Goal: Task Accomplishment & Management: Use online tool/utility

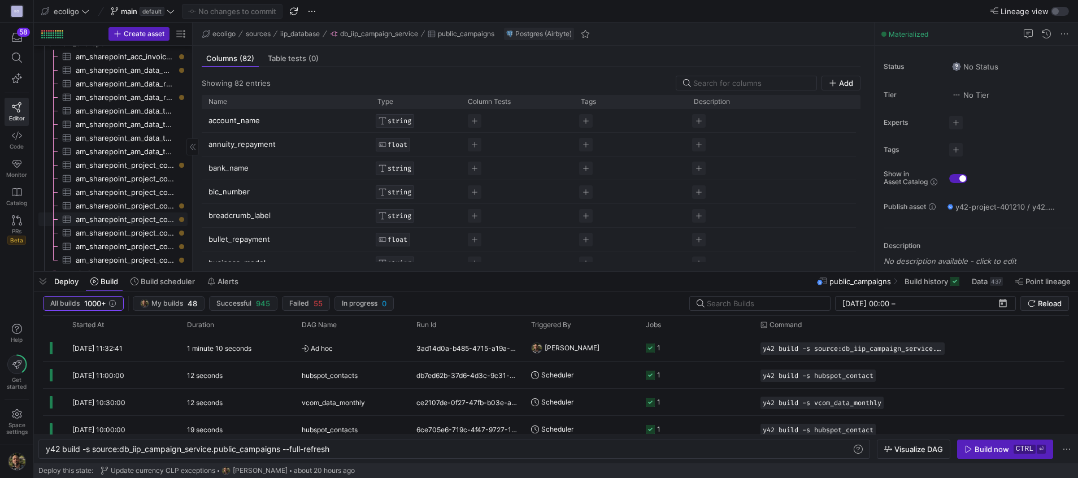
scroll to position [838, 0]
drag, startPoint x: 189, startPoint y: 145, endPoint x: 259, endPoint y: 146, distance: 70.0
click at [259, 146] on as-split "Create asset Drag here to set row groups Drag here to set column labels Group 1…" at bounding box center [556, 147] width 1044 height 249
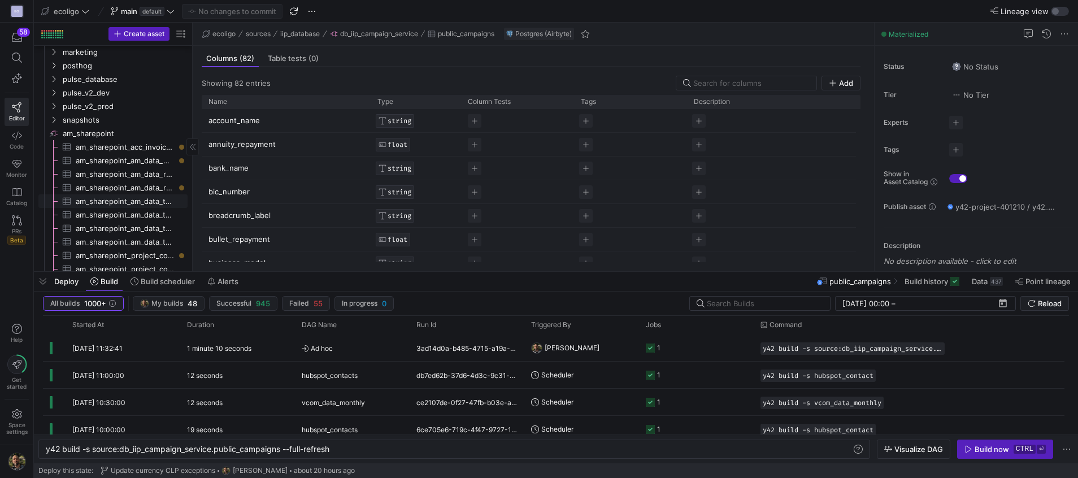
scroll to position [746, 0]
click at [51, 104] on icon "Press SPACE to select this row." at bounding box center [54, 106] width 8 height 7
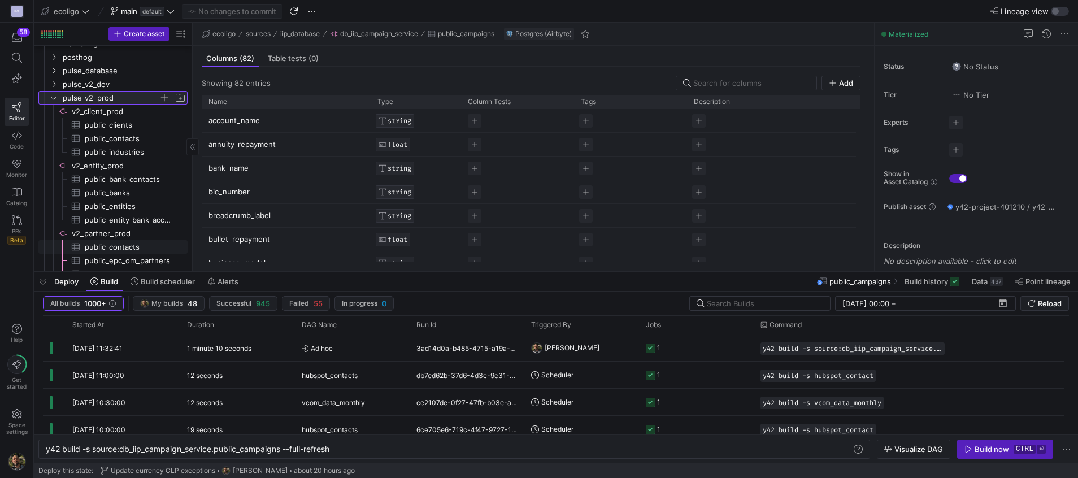
scroll to position [0, 0]
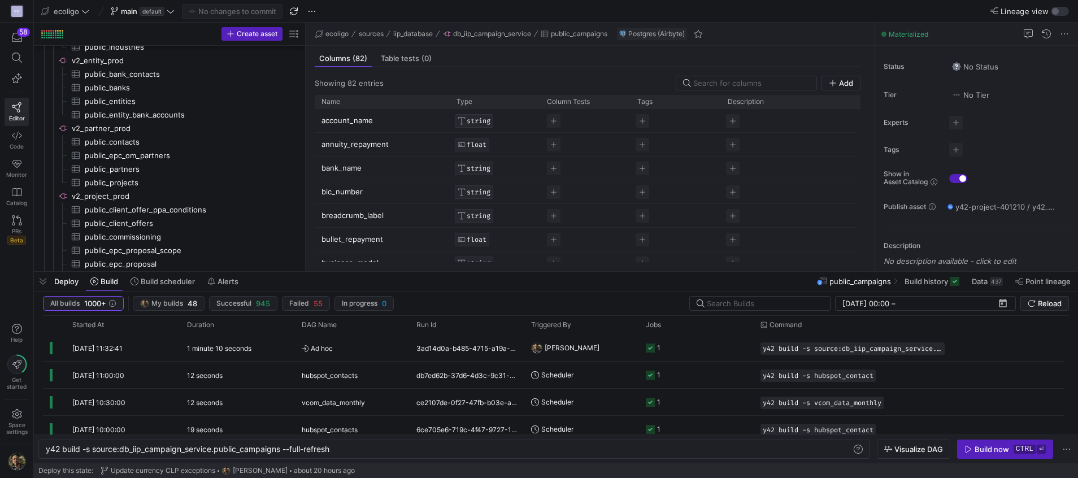
drag, startPoint x: 192, startPoint y: 206, endPoint x: 306, endPoint y: 189, distance: 114.9
click at [306, 189] on as-split "Create asset Drag here to set row groups Drag here to set column labels Group 1…" at bounding box center [556, 147] width 1044 height 249
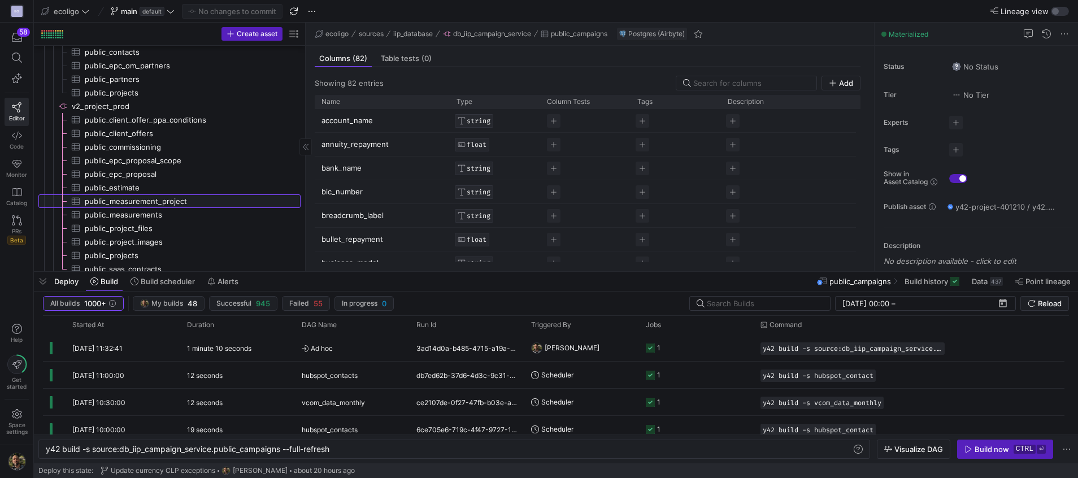
click at [169, 199] on span "public_measurement_project​​​​​​​​​" at bounding box center [186, 201] width 203 height 13
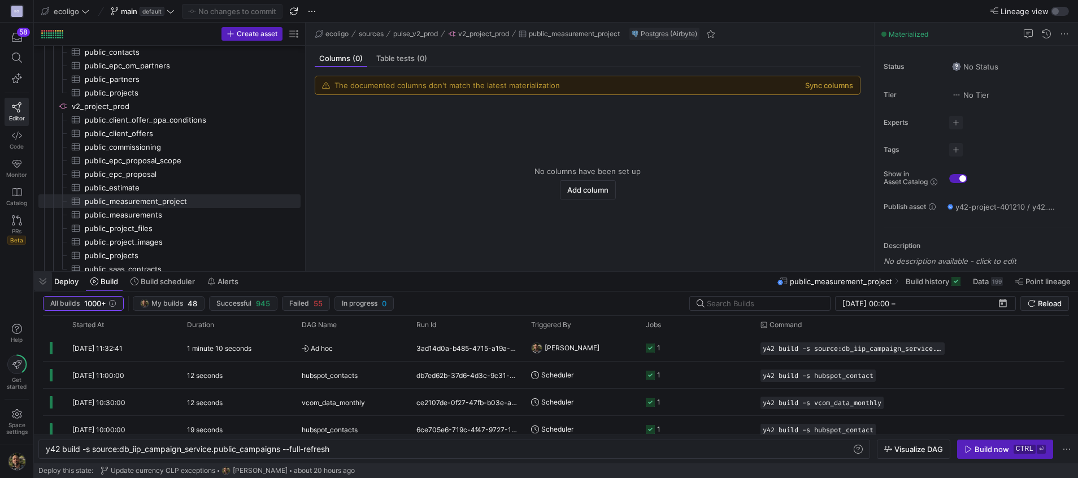
click at [45, 278] on span "button" at bounding box center [43, 281] width 18 height 19
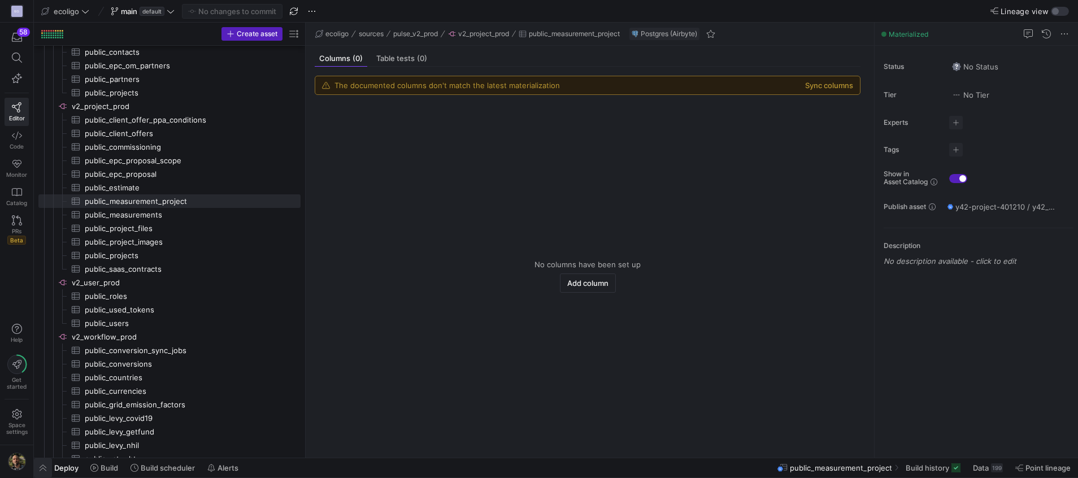
click at [44, 467] on span "button" at bounding box center [43, 467] width 18 height 19
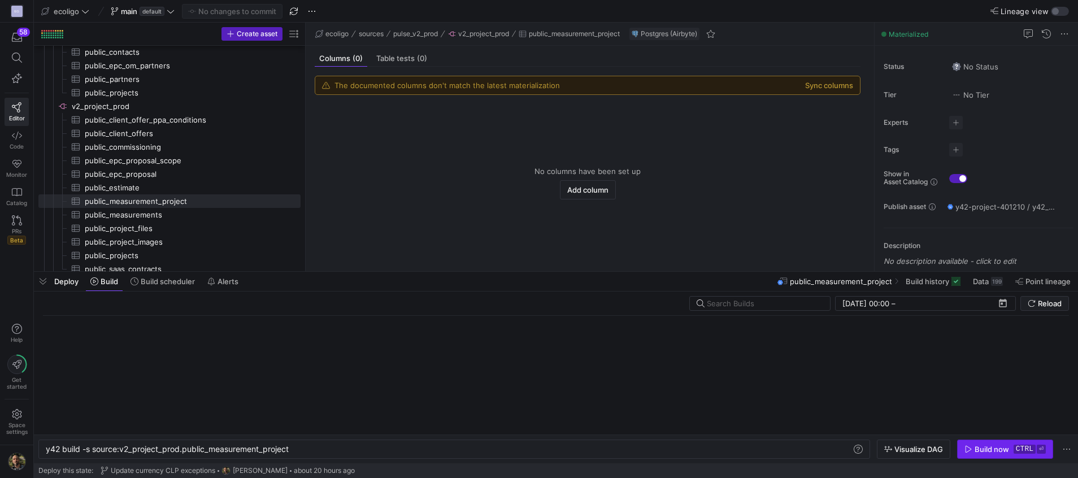
click at [992, 445] on div "Build now" at bounding box center [991, 449] width 34 height 9
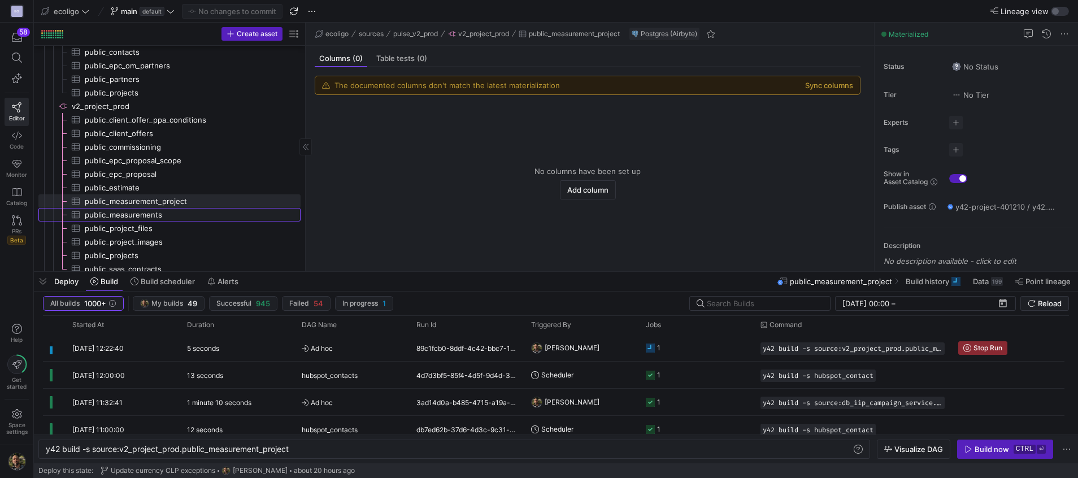
click at [142, 216] on span "public_measurements​​​​​​​​​" at bounding box center [186, 214] width 203 height 13
type textarea "y42 build -s source:v2_project_prod.public_measurements"
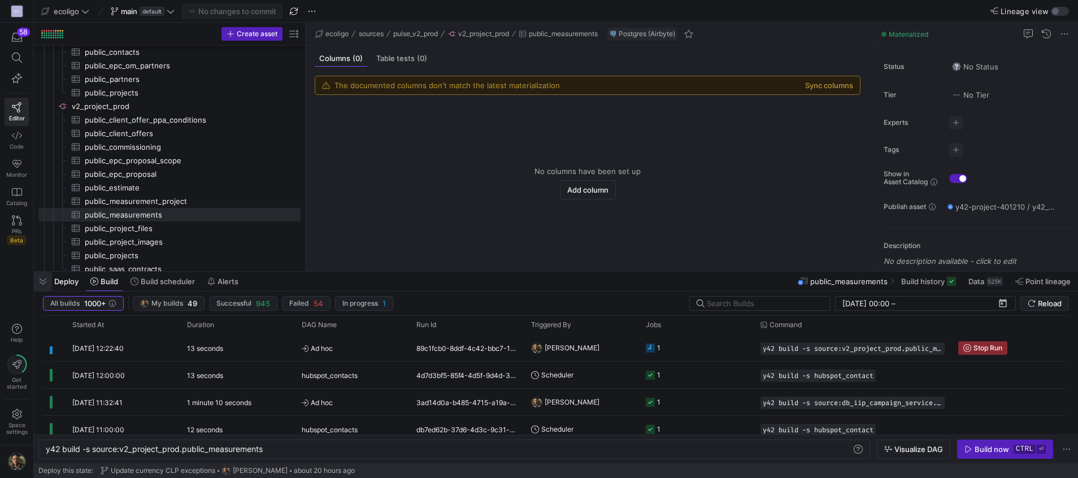
click at [42, 278] on span "button" at bounding box center [43, 281] width 18 height 19
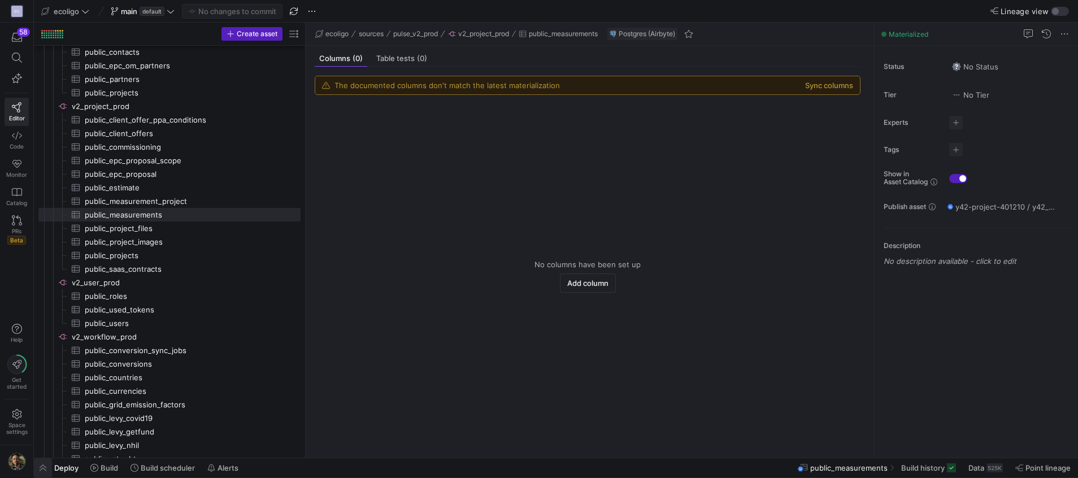
click at [41, 466] on span "button" at bounding box center [43, 467] width 18 height 19
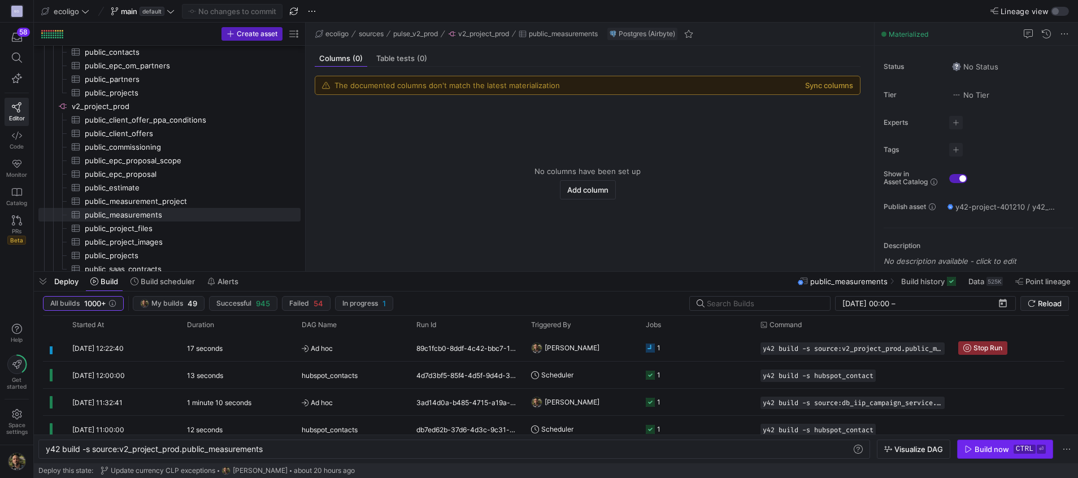
click at [981, 445] on div "Build now" at bounding box center [991, 449] width 34 height 9
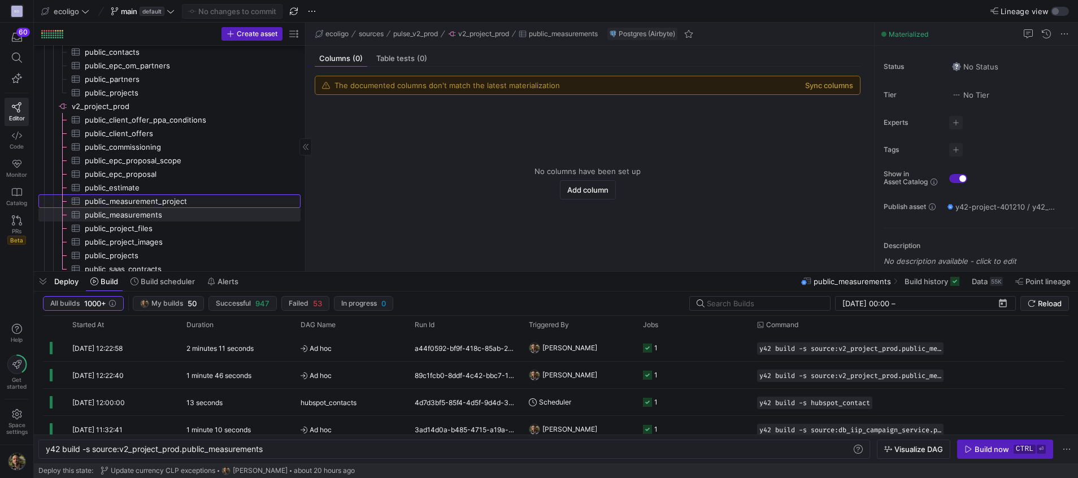
click at [142, 205] on span "public_measurement_project​​​​​​​​​" at bounding box center [186, 201] width 203 height 13
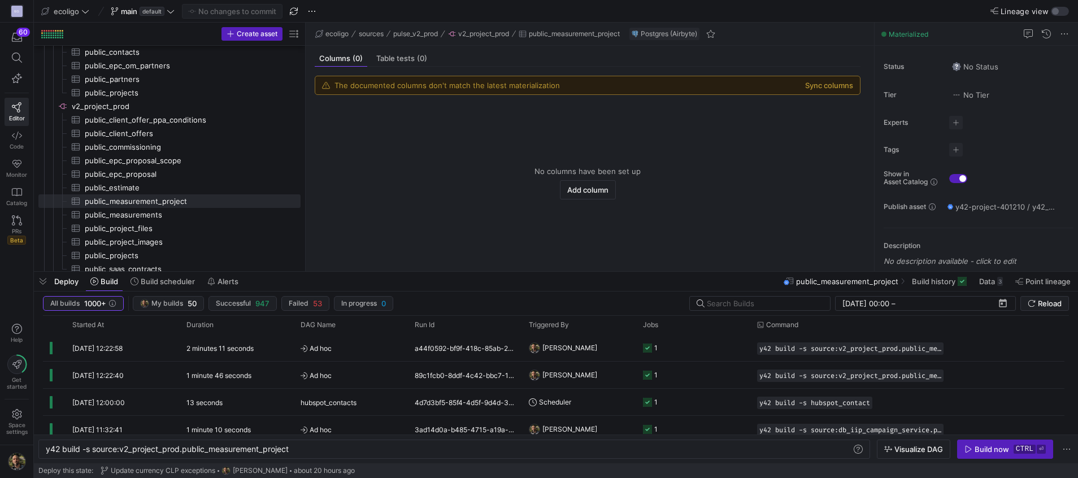
click at [811, 76] on div "The documented columns don't match the latest materialization Sync columns" at bounding box center [587, 85] width 544 height 18
click at [811, 90] on div "The documented columns don't match the latest materialization Sync columns" at bounding box center [587, 85] width 544 height 18
click at [819, 82] on button "Sync columns" at bounding box center [829, 85] width 48 height 9
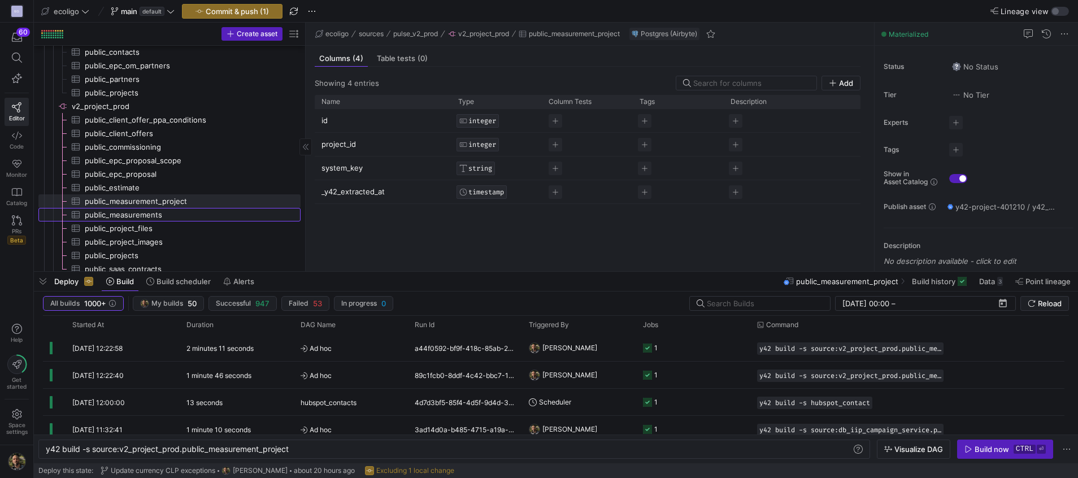
click at [145, 214] on span "public_measurements​​​​​​​​​" at bounding box center [186, 214] width 203 height 13
type textarea "y42 build -s source:v2_project_prod.public_measurements"
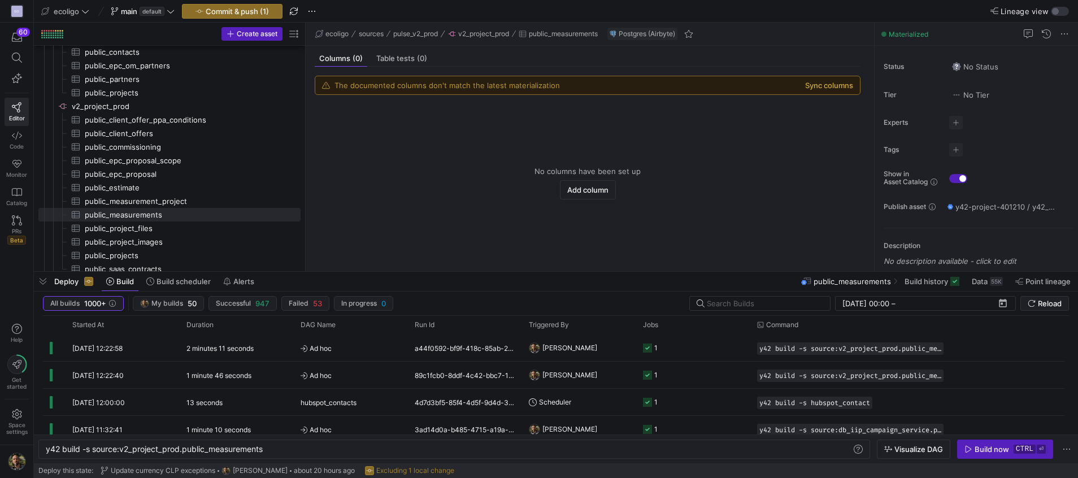
click at [832, 85] on button "Sync columns" at bounding box center [829, 85] width 48 height 9
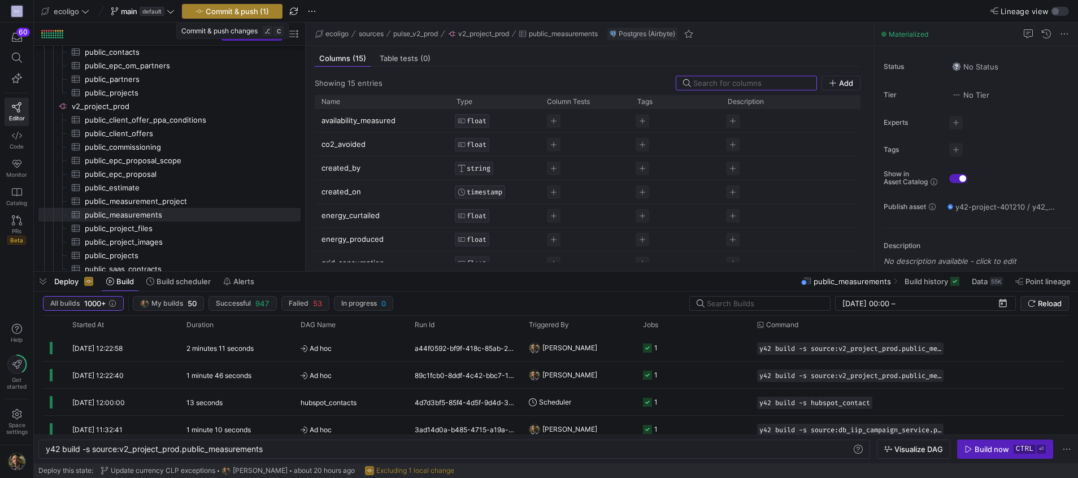
click at [265, 6] on span "button" at bounding box center [231, 12] width 99 height 14
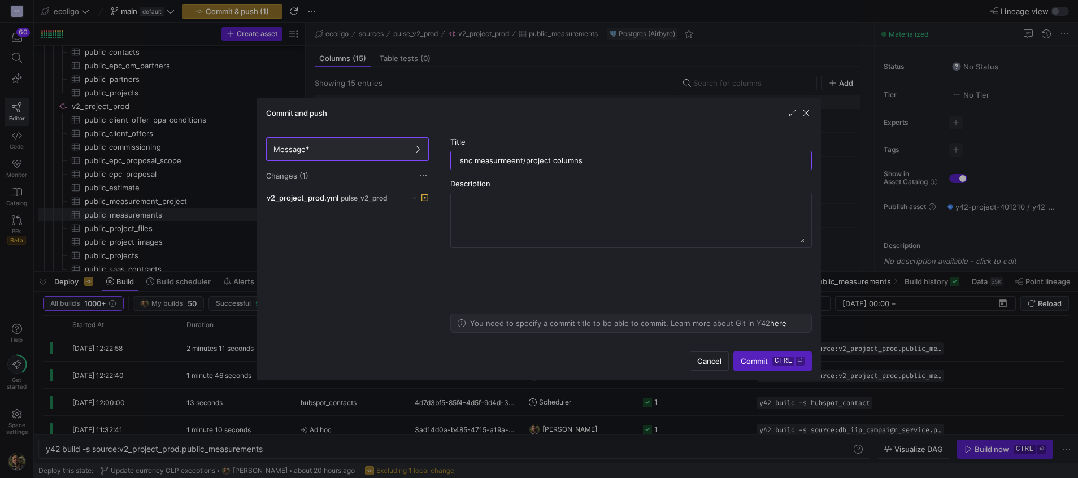
type input "snc measurmeent/project columns"
click at [760, 368] on span "submit" at bounding box center [772, 361] width 77 height 18
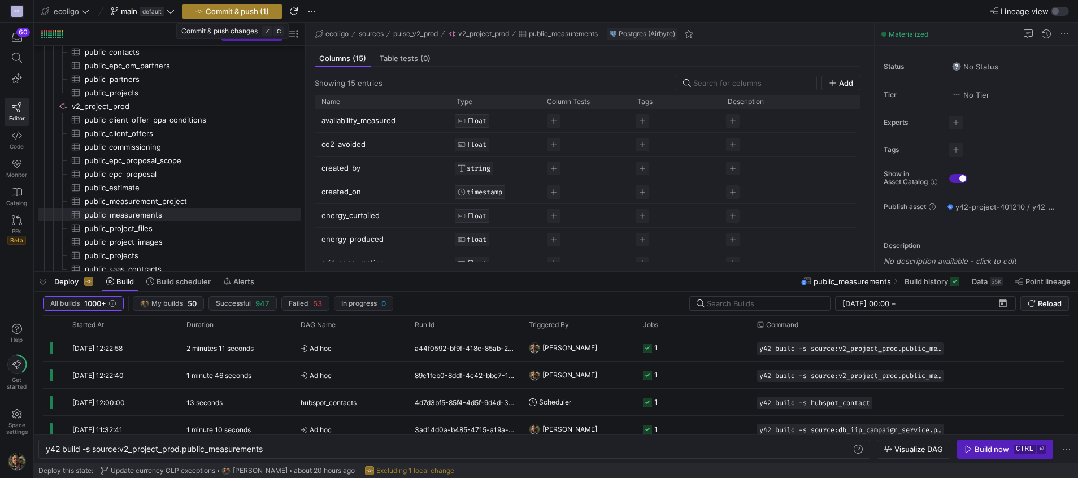
click at [230, 12] on span "Commit & push (1)" at bounding box center [237, 11] width 63 height 9
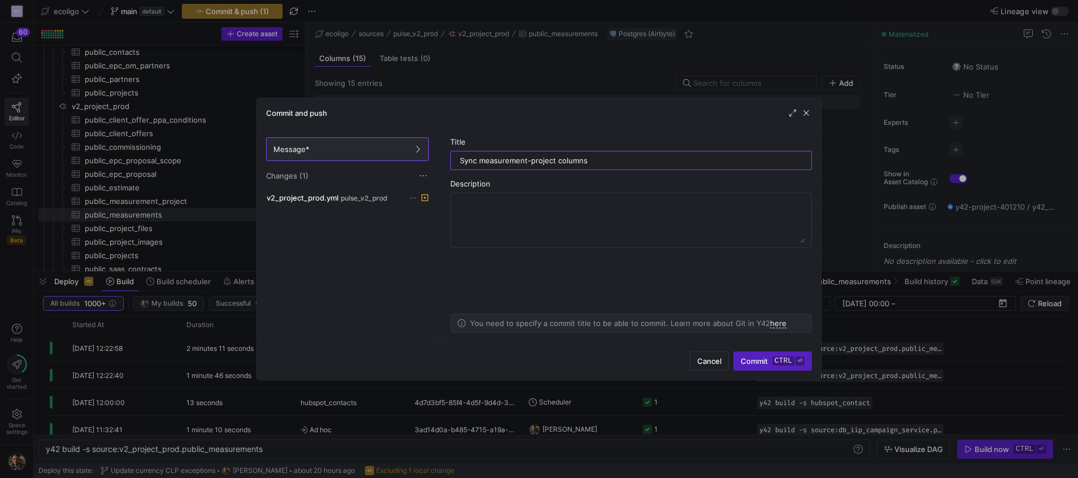
drag, startPoint x: 603, startPoint y: 160, endPoint x: 381, endPoint y: 137, distance: 223.7
click at [381, 137] on as-split "Message* Changes (1) v2_project_prod.yml pulse_v2_prod Title Sync measurement-p…" at bounding box center [539, 235] width 564 height 214
type input "Sync measurement-project columns"
click at [746, 369] on span "submit" at bounding box center [772, 361] width 77 height 18
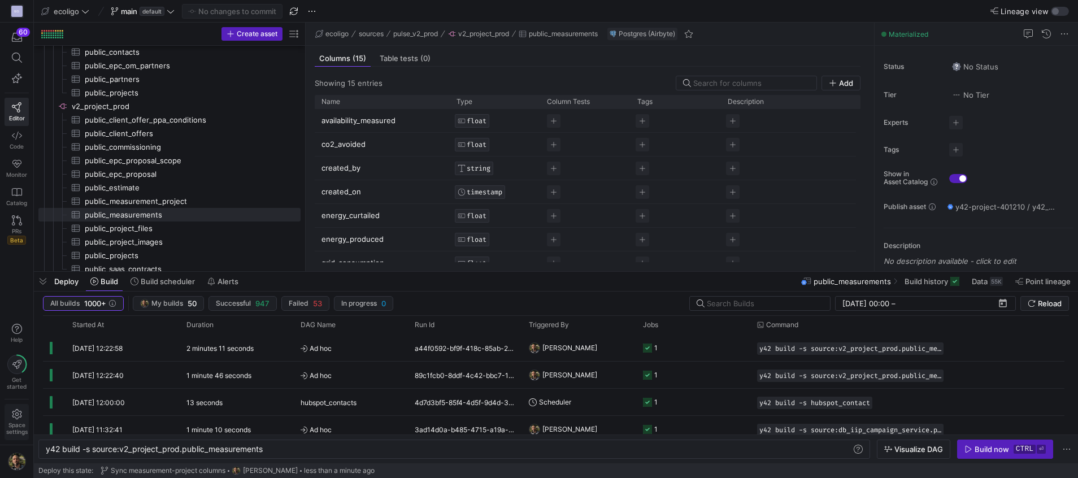
click at [11, 417] on span "Space settings" at bounding box center [16, 422] width 21 height 26
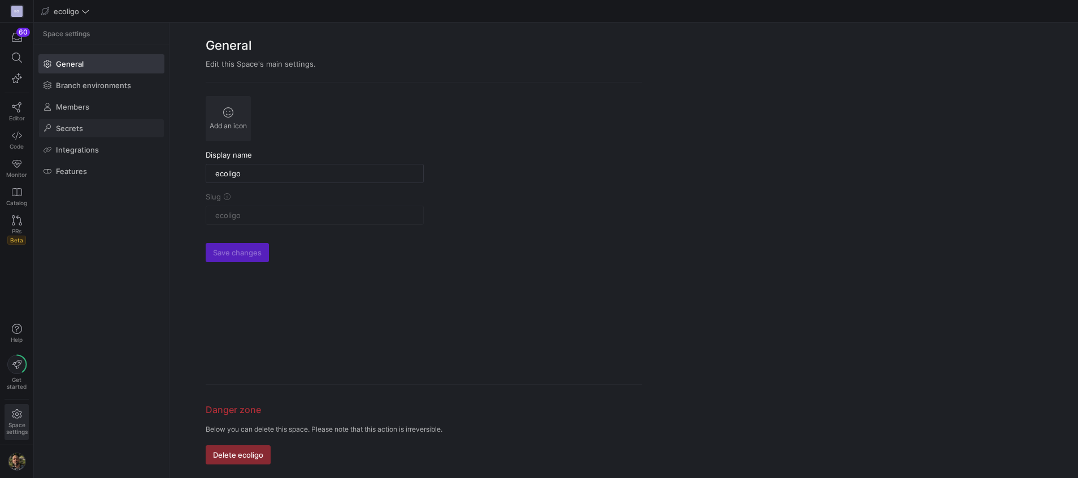
click at [62, 132] on span "Secrets" at bounding box center [69, 128] width 27 height 9
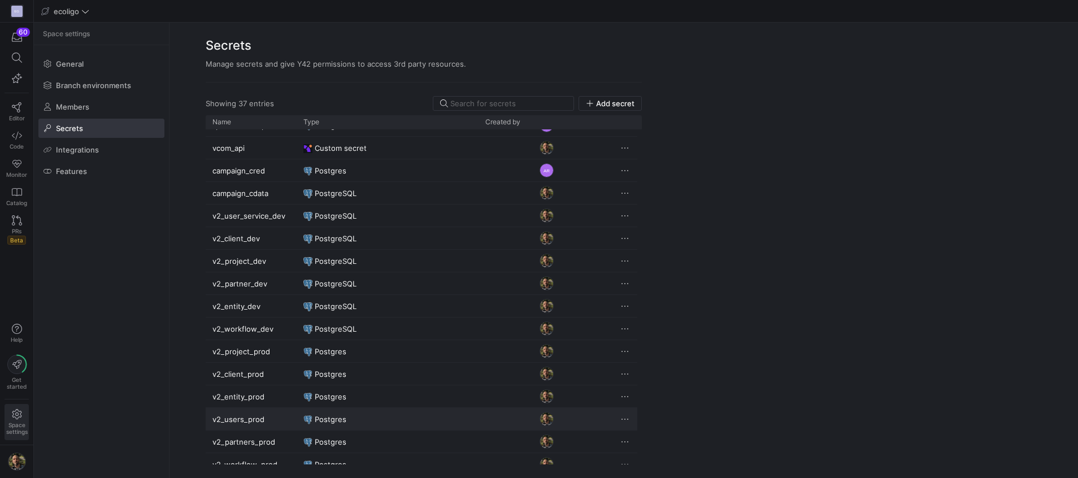
scroll to position [501, 0]
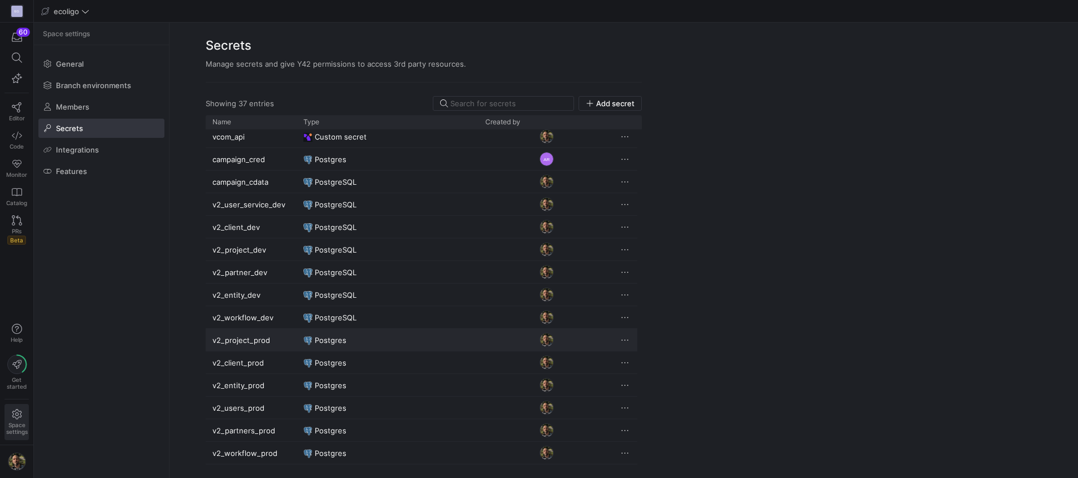
click at [318, 345] on span "Postgres" at bounding box center [331, 340] width 32 height 22
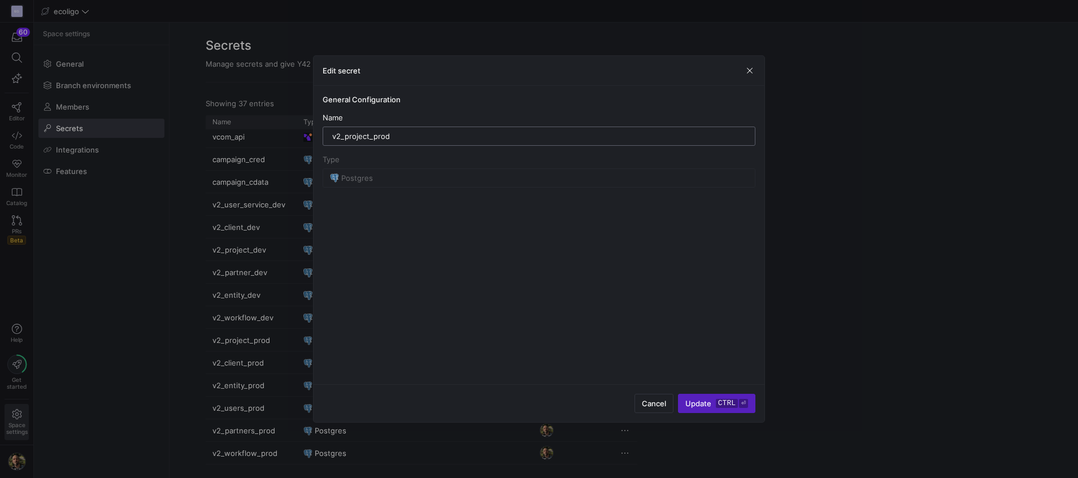
click at [596, 140] on input "v2_project_prod" at bounding box center [538, 136] width 413 height 9
click at [649, 407] on span "Cancel" at bounding box center [654, 403] width 24 height 9
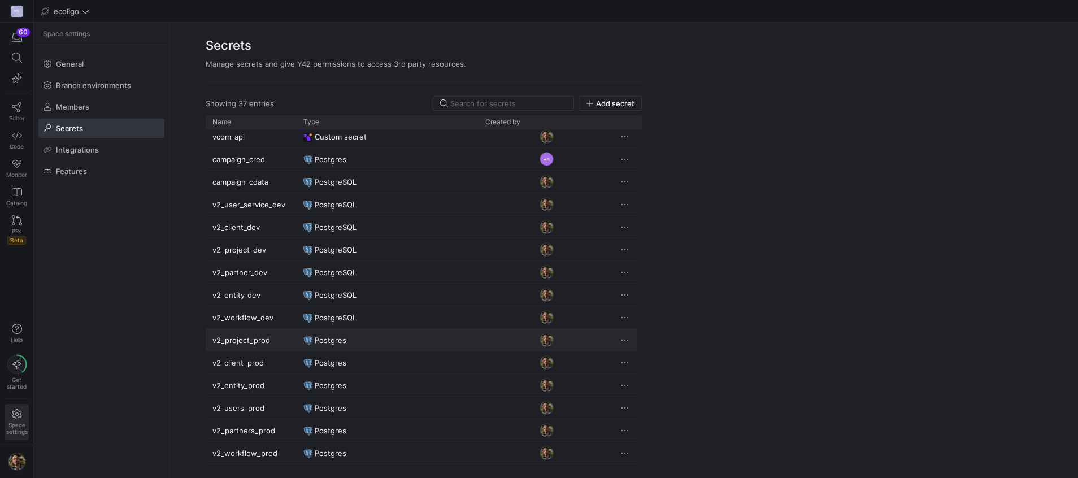
click at [626, 338] on span "Press SPACE to deselect this row." at bounding box center [624, 339] width 11 height 11
click at [756, 235] on div at bounding box center [539, 239] width 1078 height 478
click at [19, 112] on link "Editor" at bounding box center [17, 112] width 24 height 28
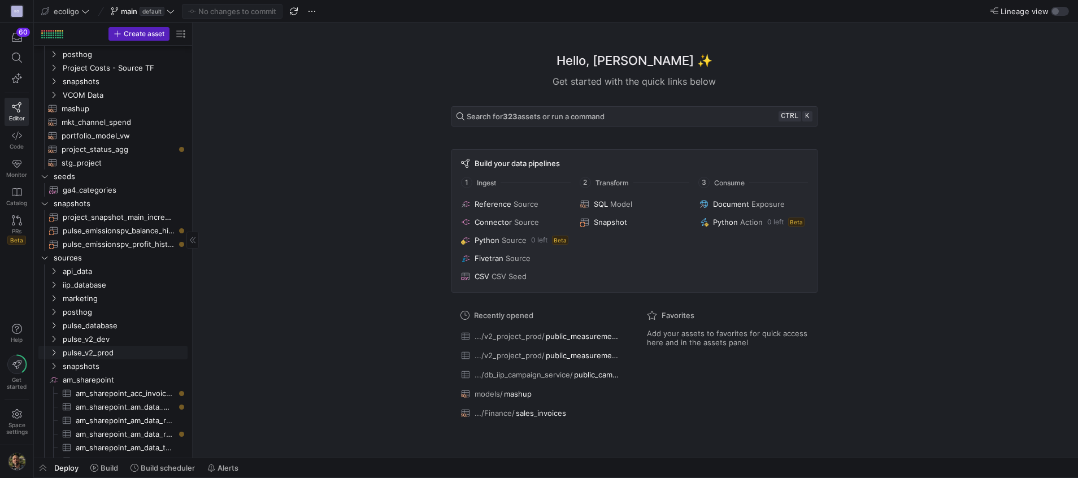
scroll to position [128, 0]
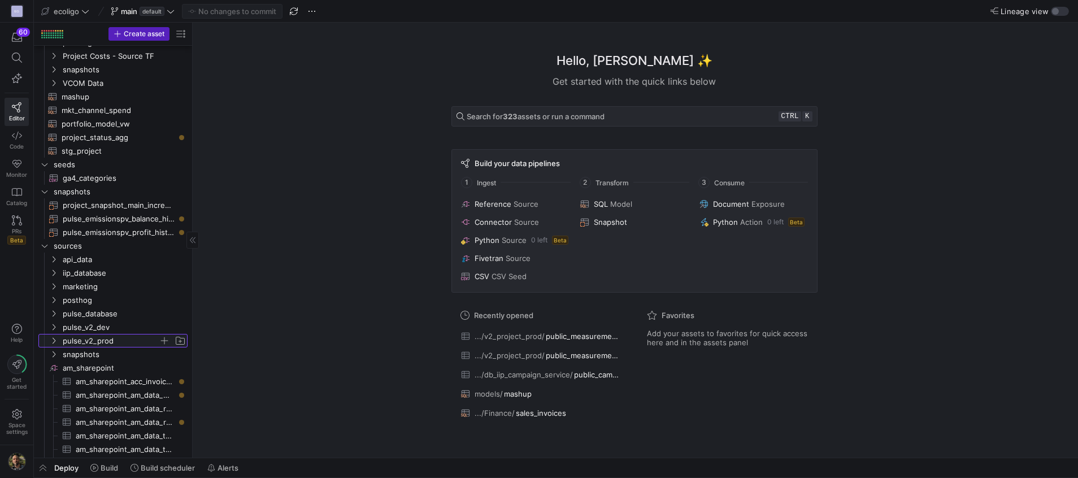
click at [54, 342] on icon "Press SPACE to select this row." at bounding box center [54, 341] width 3 height 6
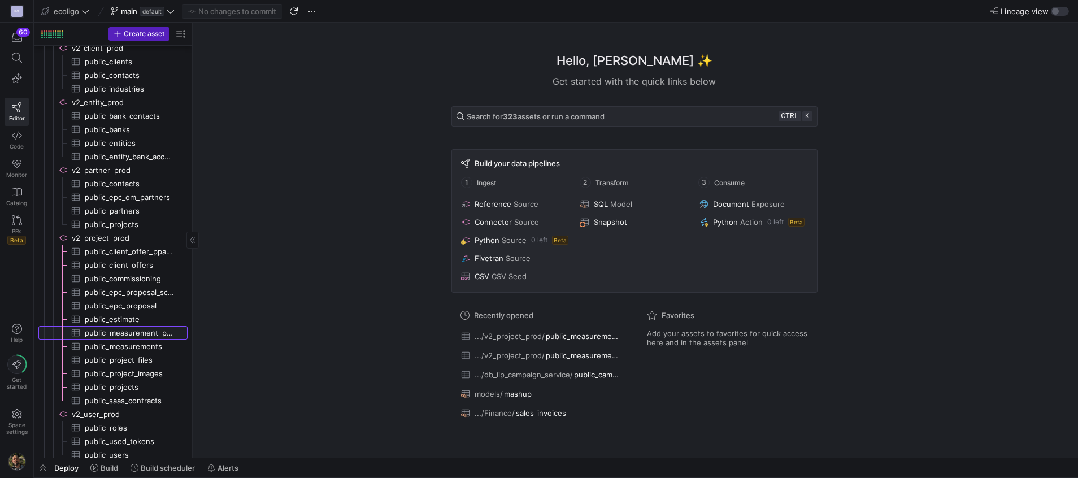
click at [137, 333] on span "public_measurement_project​​​​​​​​​" at bounding box center [130, 332] width 90 height 13
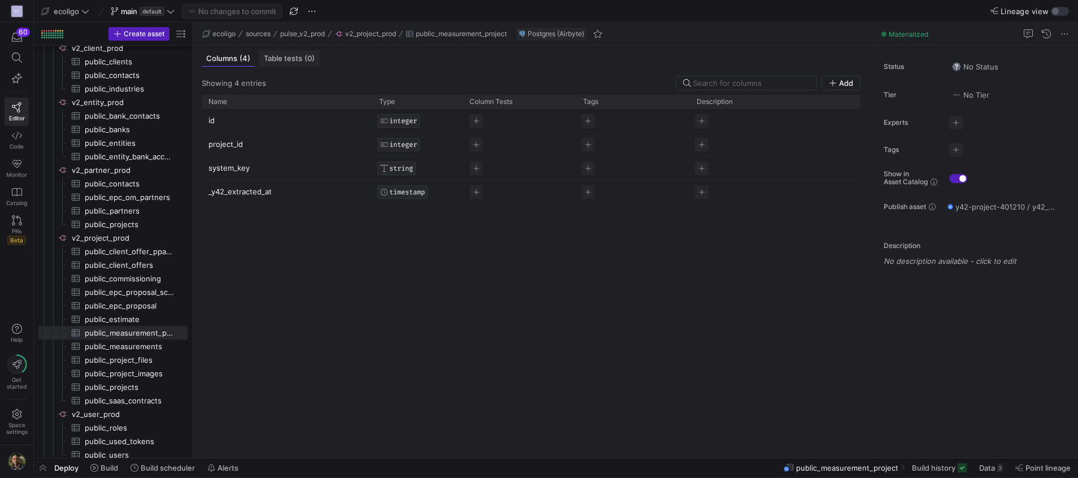
click at [284, 58] on span "Table tests (0)" at bounding box center [289, 58] width 51 height 7
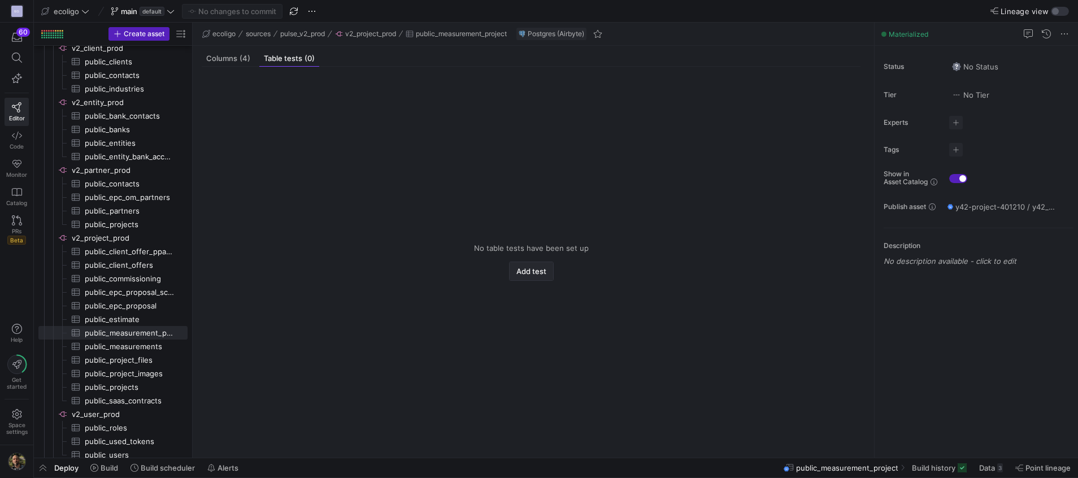
click at [540, 272] on span "Add test" at bounding box center [531, 271] width 30 height 9
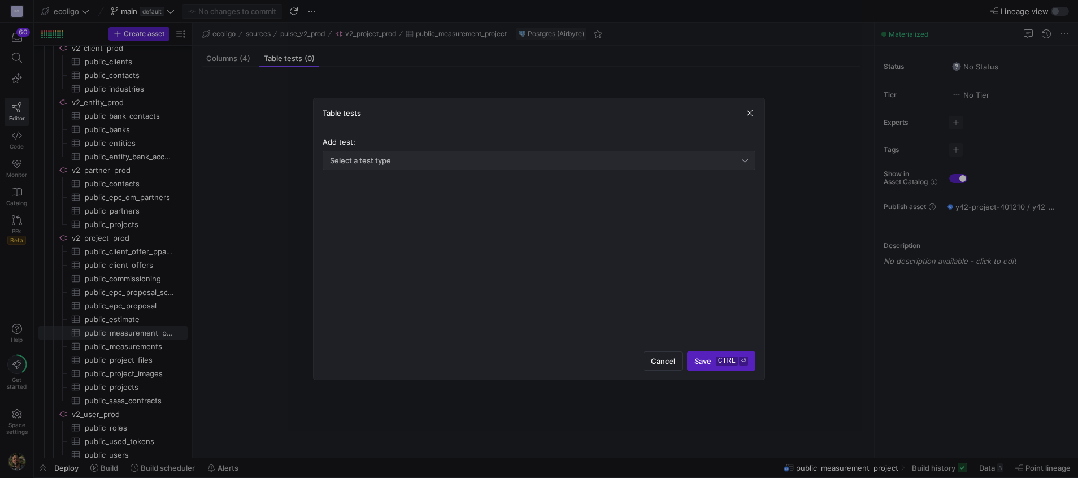
click at [404, 166] on div "Select a test type" at bounding box center [539, 160] width 418 height 18
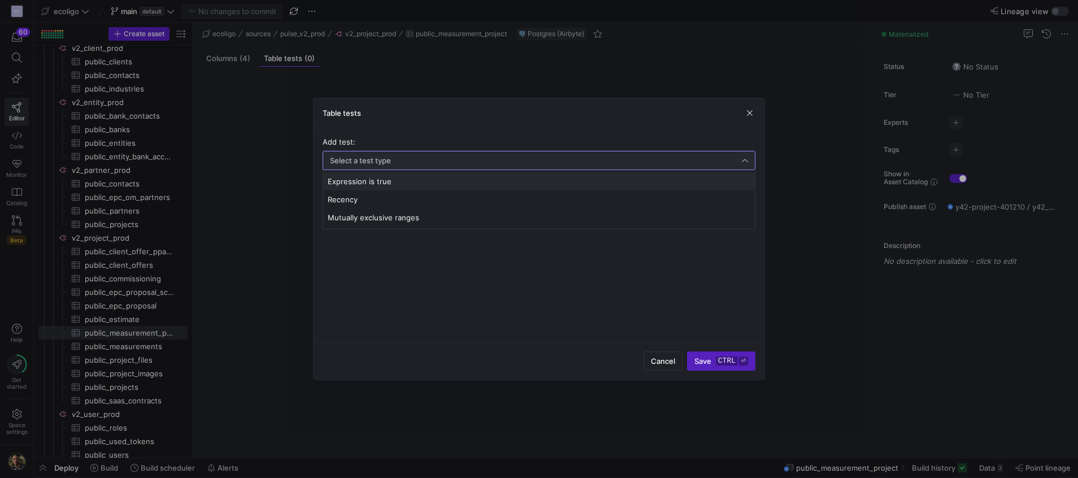
click at [651, 365] on div at bounding box center [539, 239] width 1078 height 478
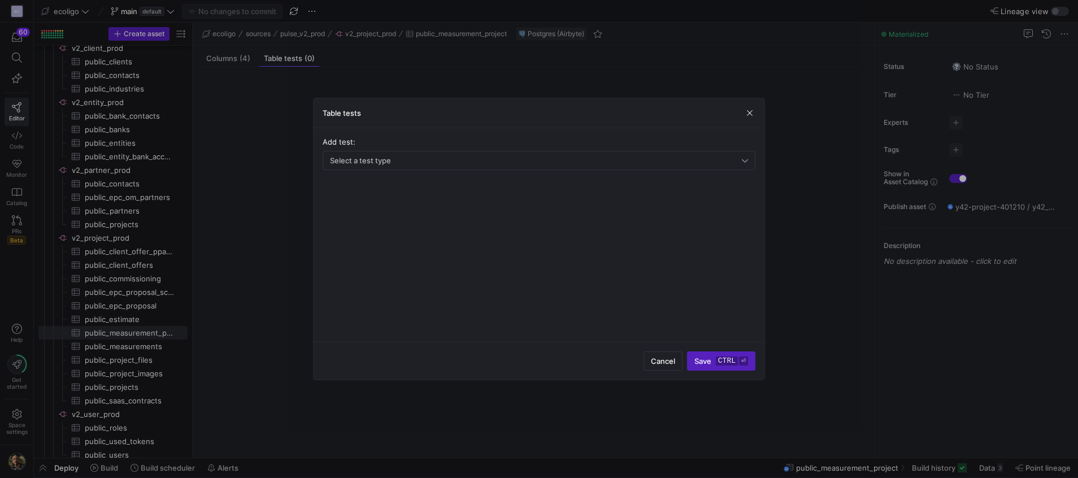
click at [229, 71] on div at bounding box center [539, 239] width 1078 height 478
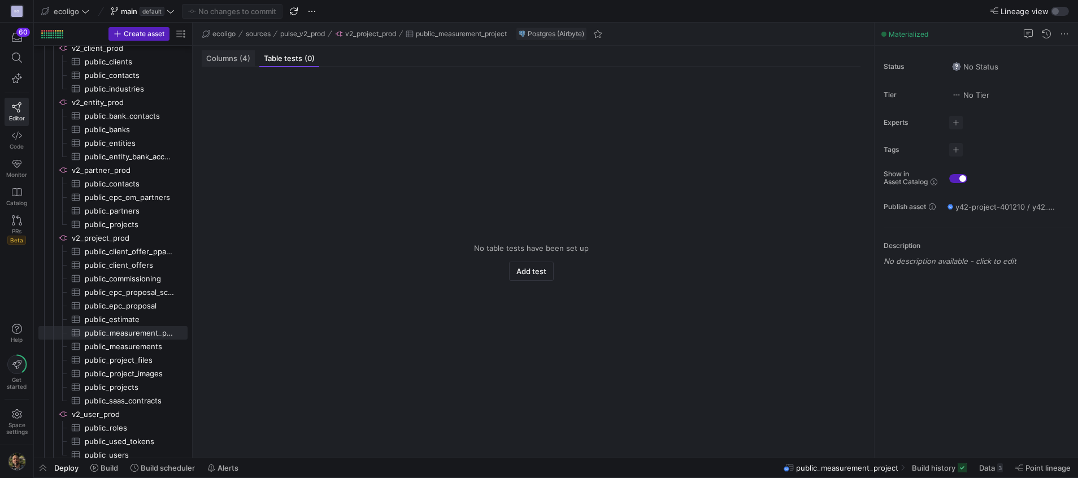
click at [228, 59] on span "Columns (4)" at bounding box center [228, 58] width 44 height 7
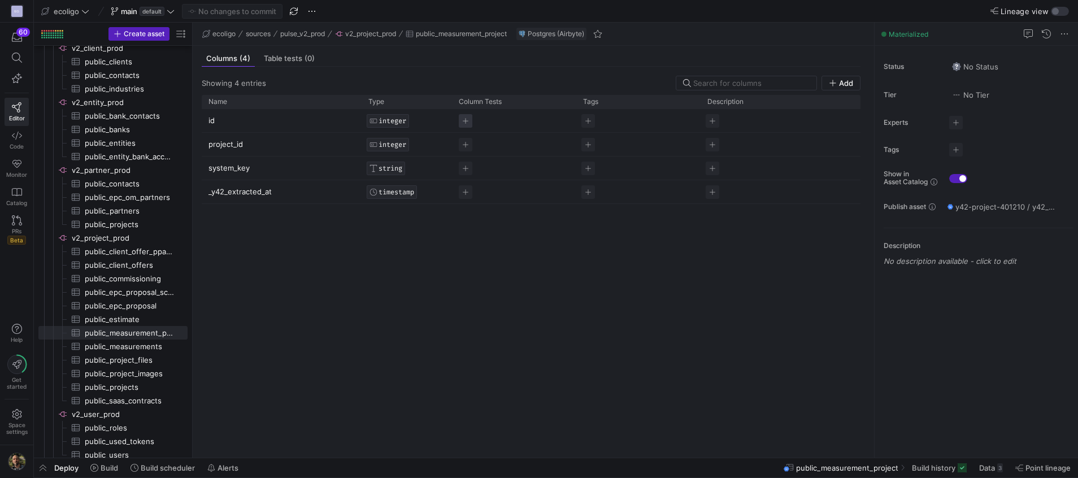
click at [468, 121] on span "Press SPACE to select this row." at bounding box center [466, 121] width 14 height 14
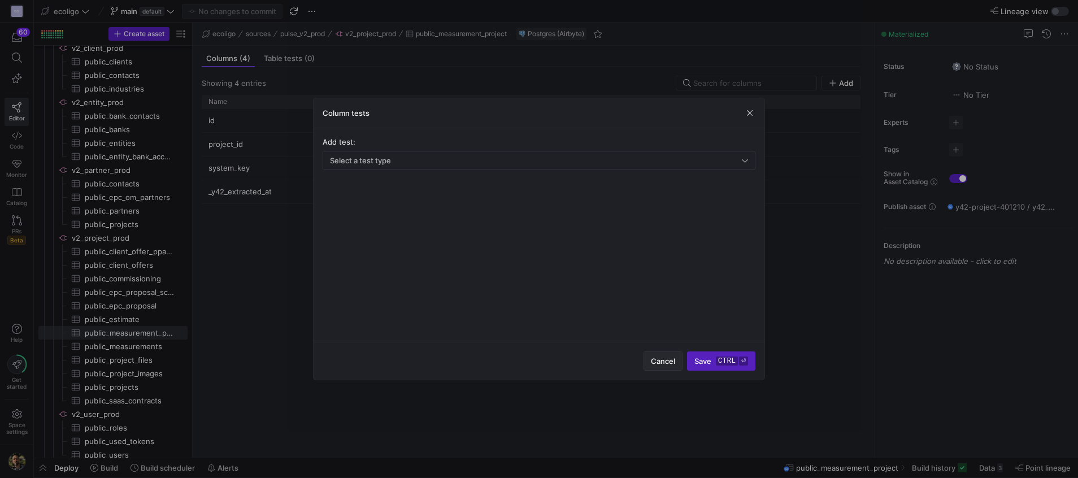
click at [663, 354] on span "button" at bounding box center [663, 361] width 38 height 18
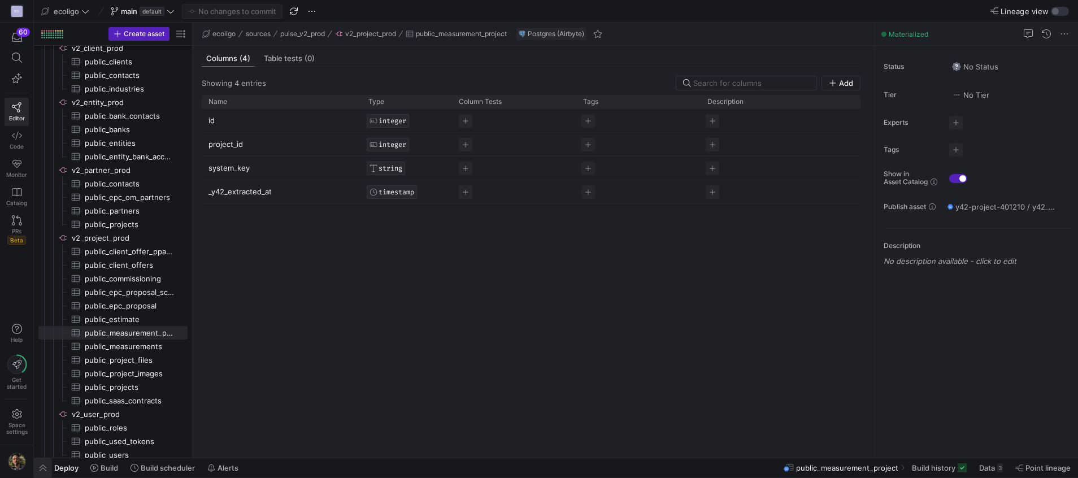
click at [45, 467] on span "button" at bounding box center [43, 467] width 18 height 19
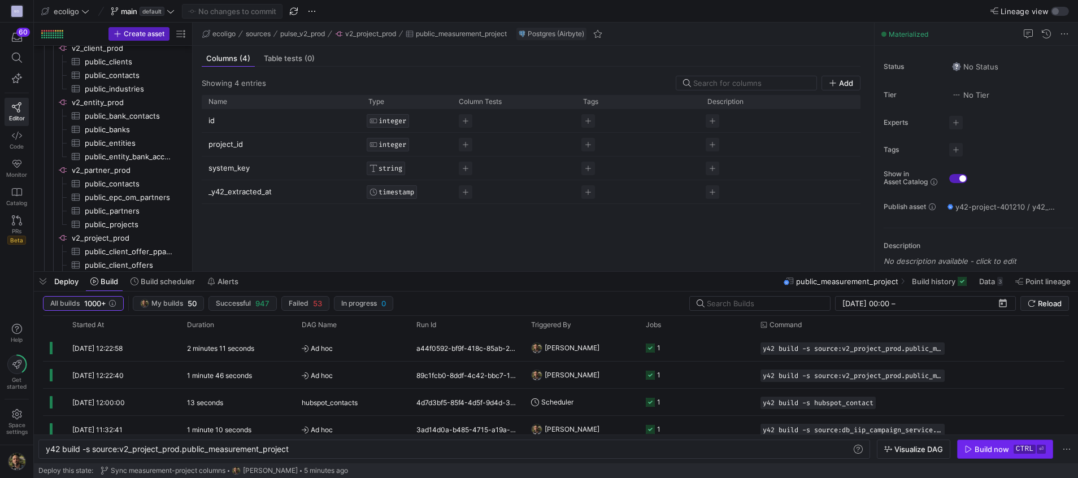
click at [984, 446] on div "Build now" at bounding box center [991, 449] width 34 height 9
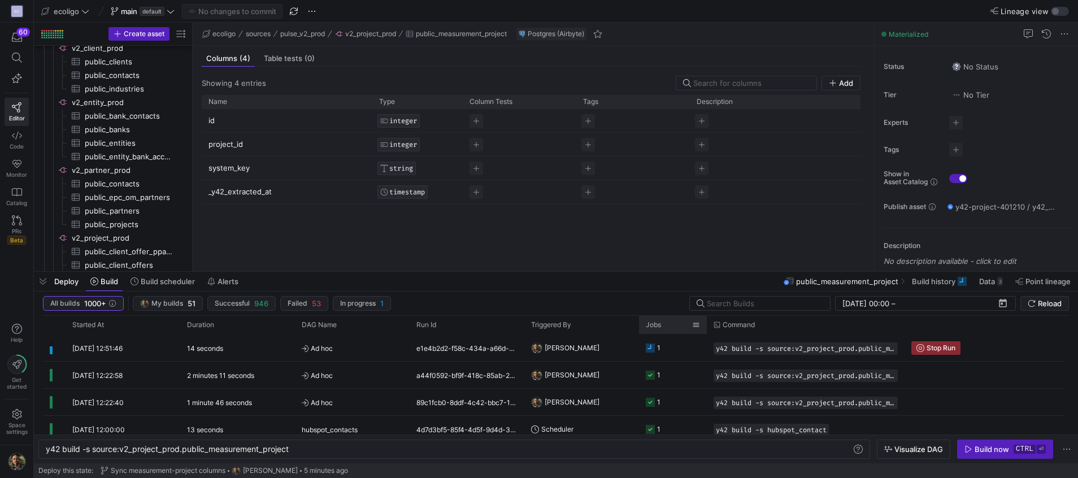
drag, startPoint x: 752, startPoint y: 322, endPoint x: 678, endPoint y: 318, distance: 74.1
click at [678, 318] on div "Jobs" at bounding box center [673, 325] width 68 height 18
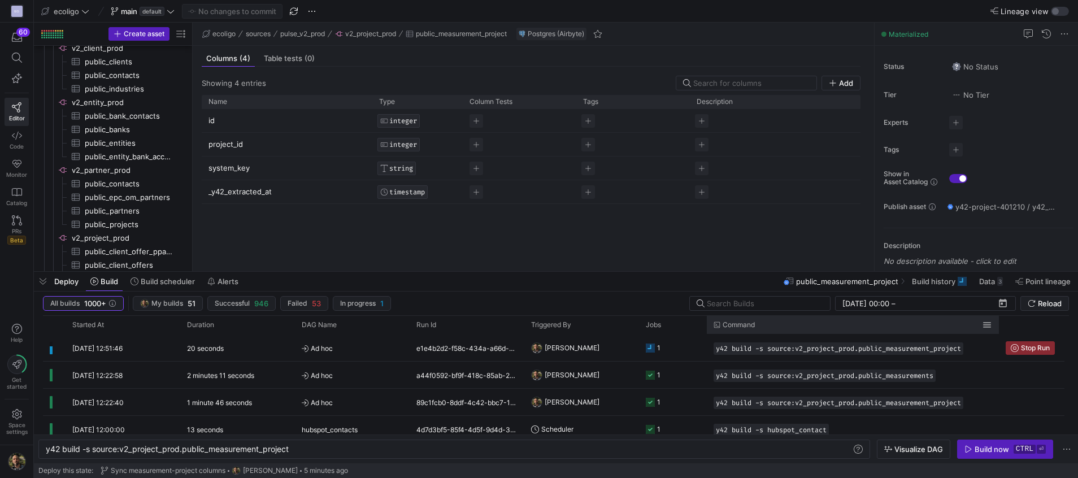
drag, startPoint x: 903, startPoint y: 326, endPoint x: 997, endPoint y: 319, distance: 94.6
click at [997, 319] on div at bounding box center [998, 325] width 5 height 18
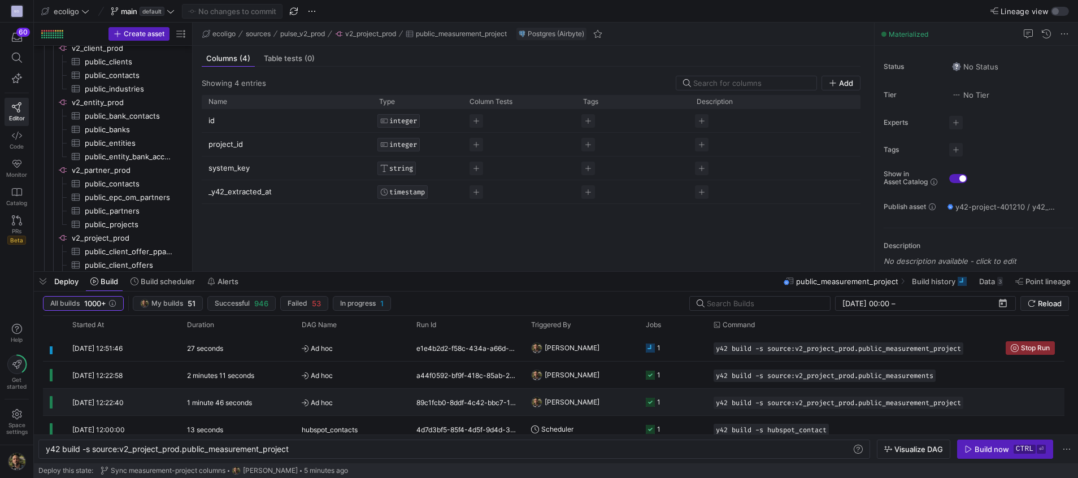
click at [630, 408] on y42-orchestration-triggered-by "[PERSON_NAME]" at bounding box center [581, 401] width 101 height 25
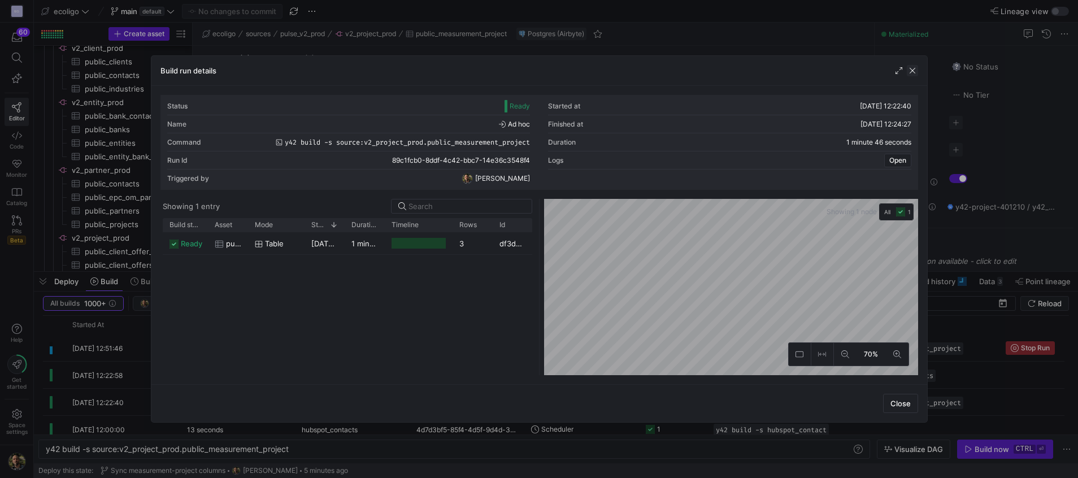
click at [909, 74] on span "button" at bounding box center [912, 70] width 11 height 11
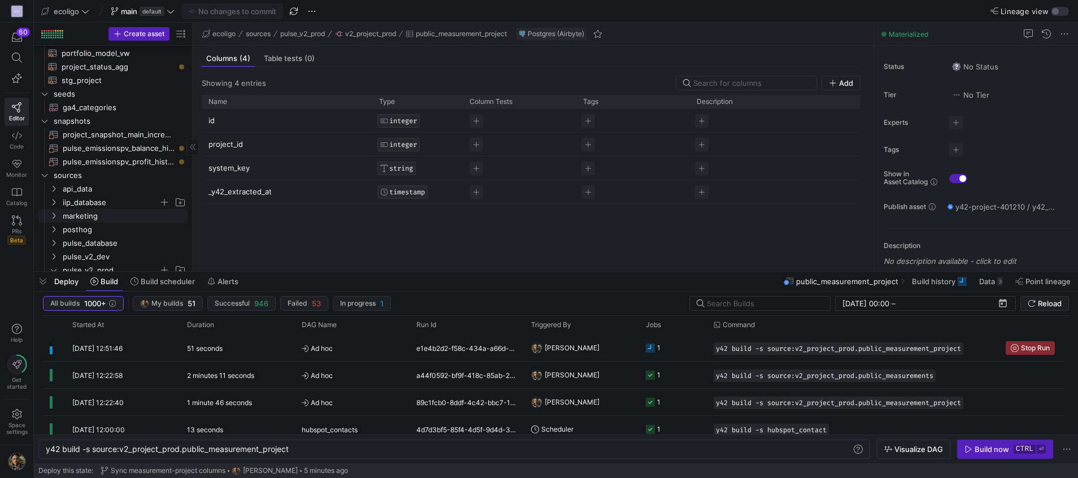
scroll to position [202, 0]
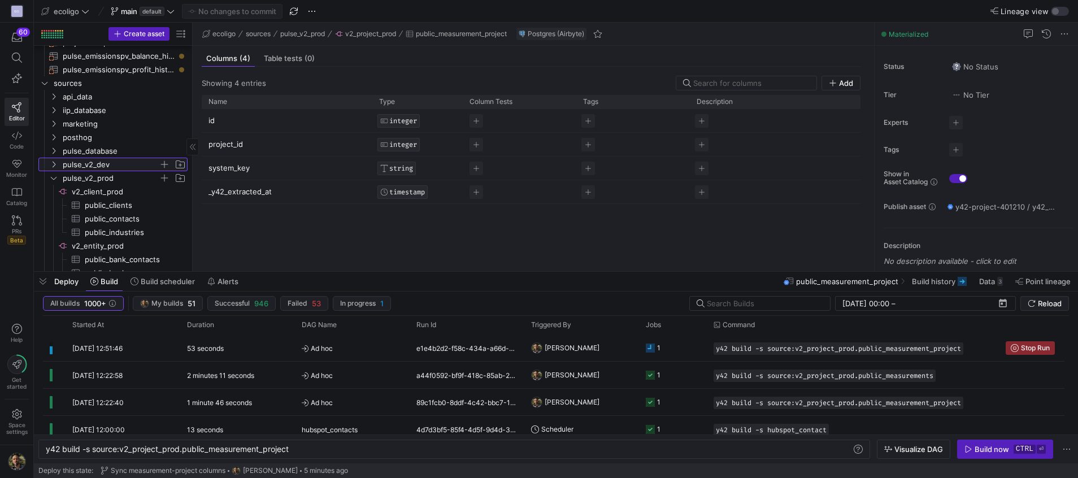
click at [53, 160] on y42-icon "Press SPACE to select this row." at bounding box center [53, 164] width 9 height 9
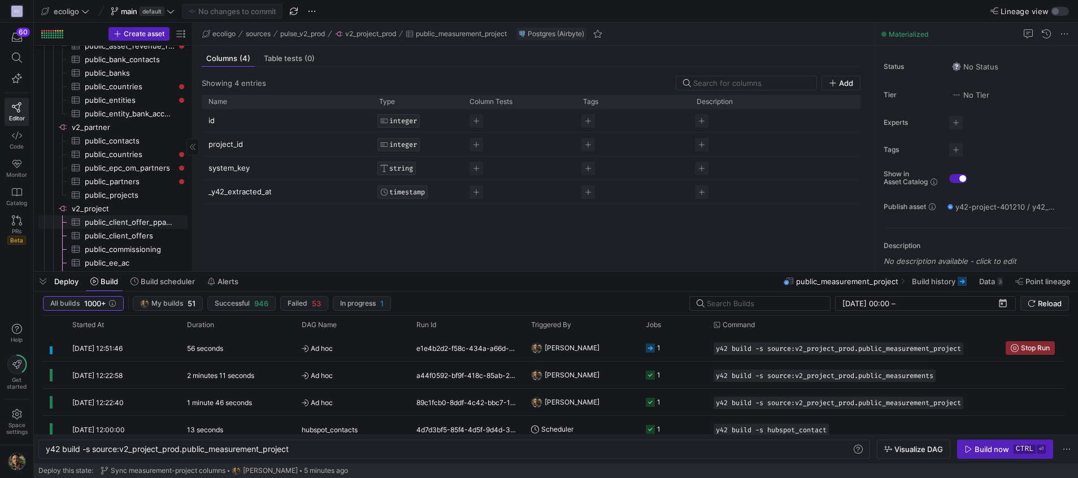
scroll to position [566, 0]
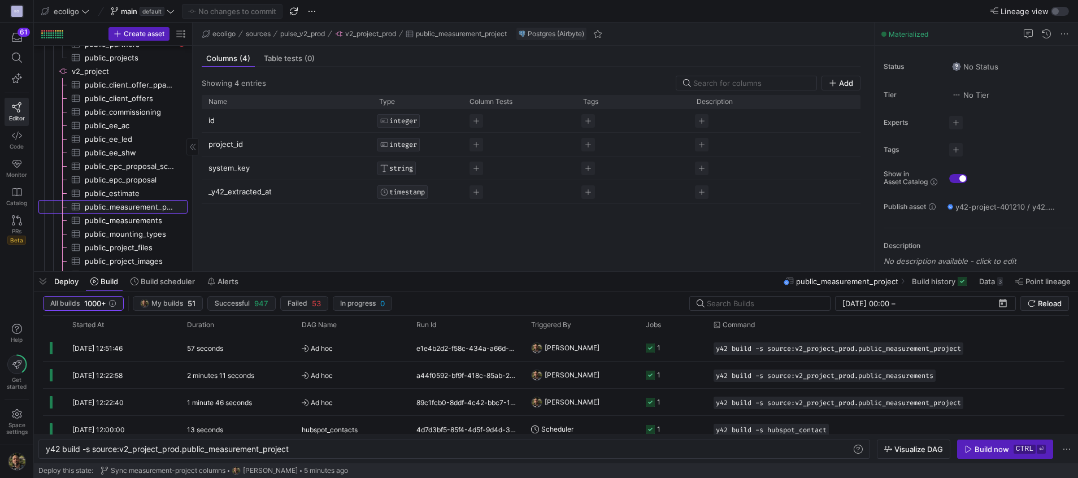
click at [122, 206] on span "public_measurement_project​​​​​​​​​" at bounding box center [130, 207] width 90 height 13
click at [990, 452] on div "Build now" at bounding box center [991, 449] width 34 height 9
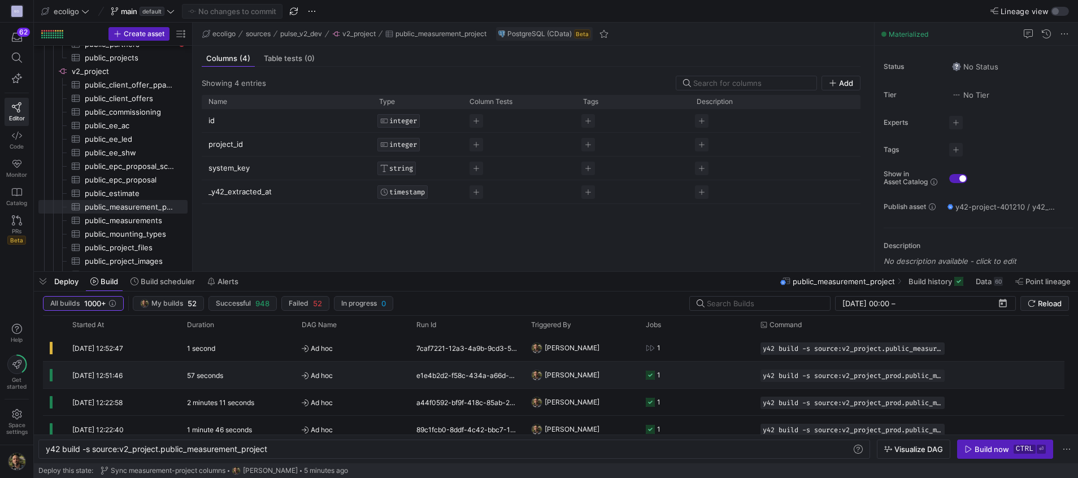
click at [673, 381] on y42-job-status-cell-renderer "1" at bounding box center [696, 374] width 101 height 25
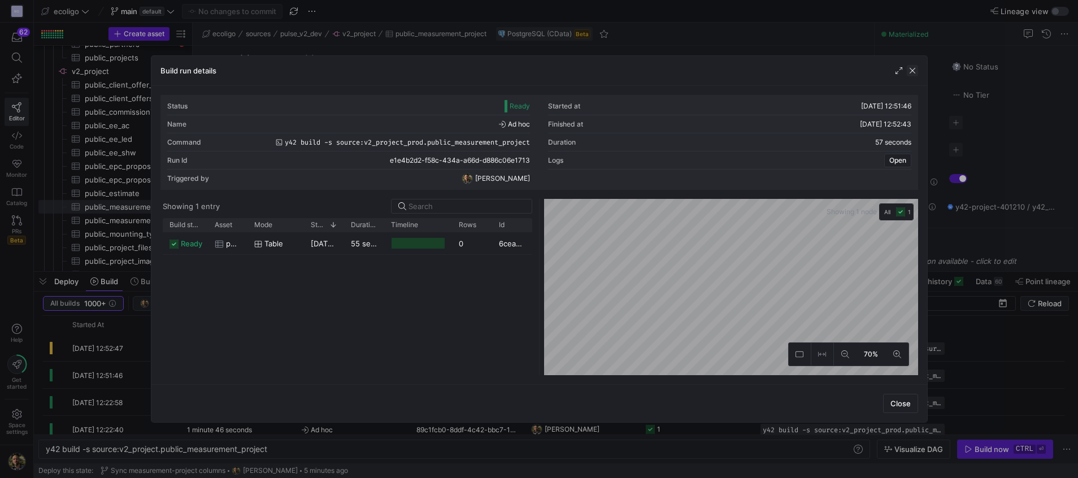
click at [907, 70] on span "button" at bounding box center [912, 70] width 11 height 11
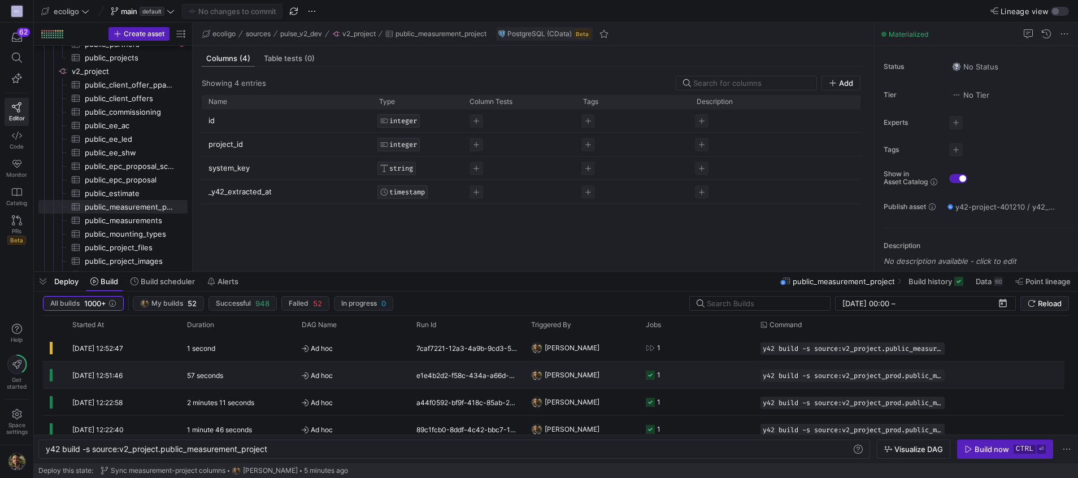
click at [514, 373] on div "e1e4b2d2-f58c-434a-a66d-d886c06e1713" at bounding box center [466, 374] width 115 height 27
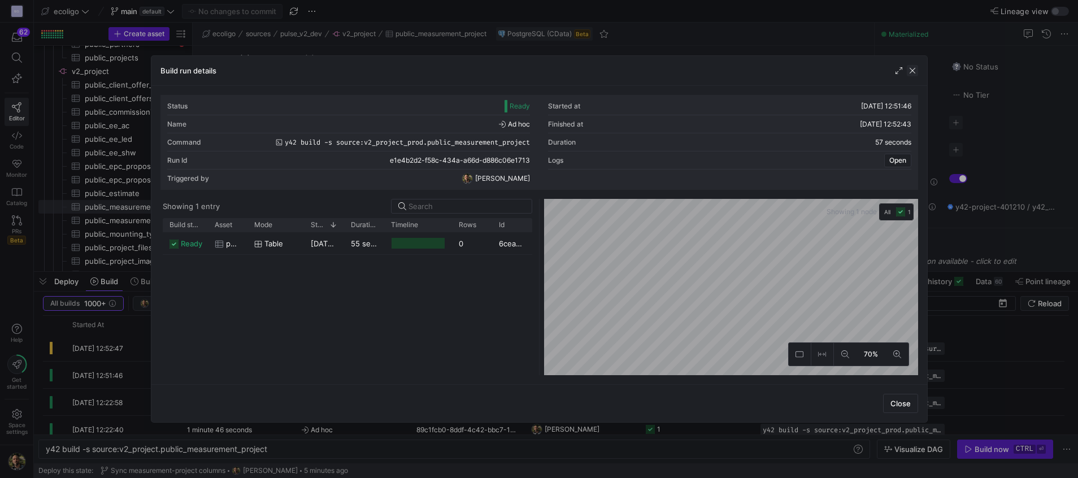
click at [911, 70] on span "button" at bounding box center [912, 70] width 11 height 11
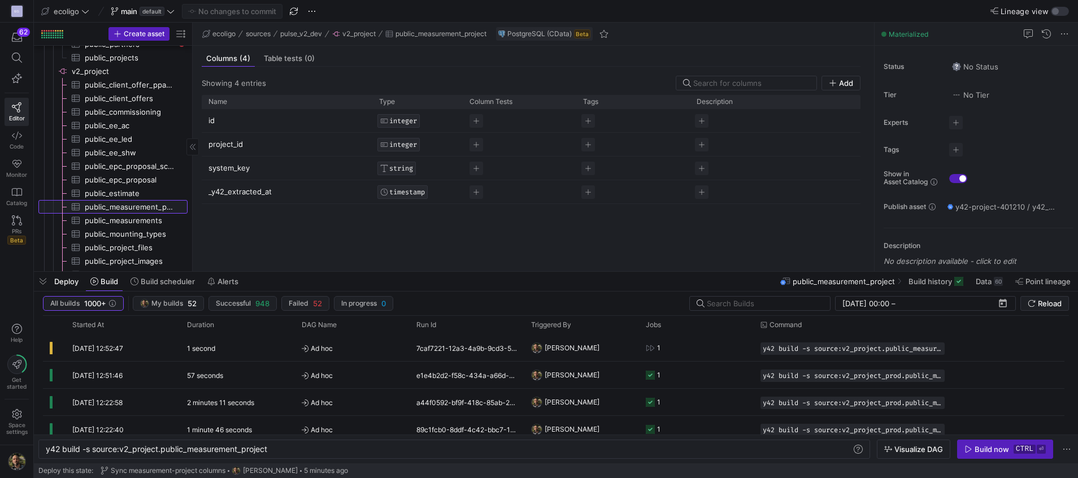
click at [132, 204] on span "public_measurement_project​​​​​​​​​" at bounding box center [130, 207] width 90 height 13
click at [123, 202] on span "public_measurement_project​​​​​​​​​" at bounding box center [130, 207] width 90 height 13
click at [291, 449] on div "y42 build -s source:v2_project.public_measurement_ project" at bounding box center [449, 449] width 806 height 9
type textarea "y42 build -s source:v2_project.public_measurement_project --full-refresh"
click at [1015, 442] on span "button" at bounding box center [1004, 449] width 95 height 18
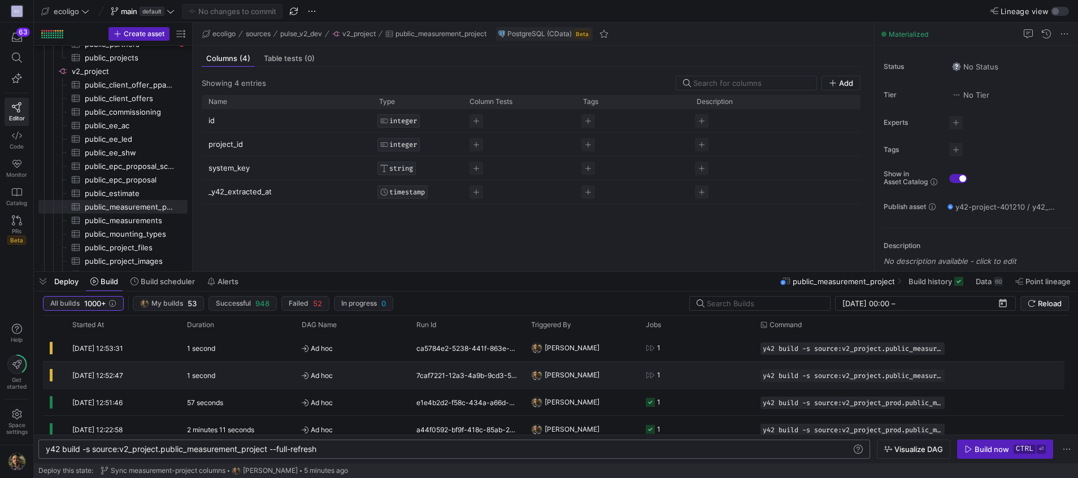
click at [690, 369] on y42-job-status-cell-renderer "1" at bounding box center [696, 374] width 101 height 25
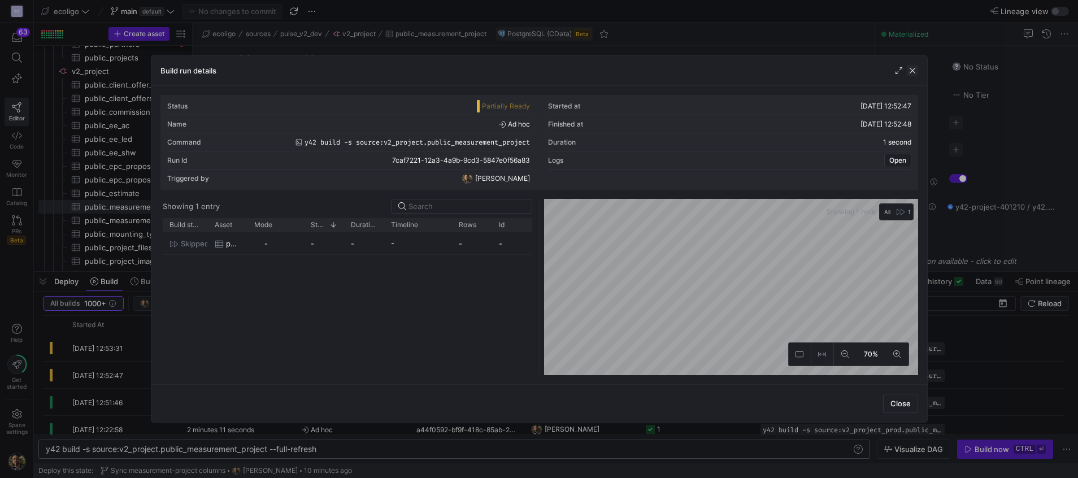
click at [913, 69] on span "button" at bounding box center [912, 70] width 11 height 11
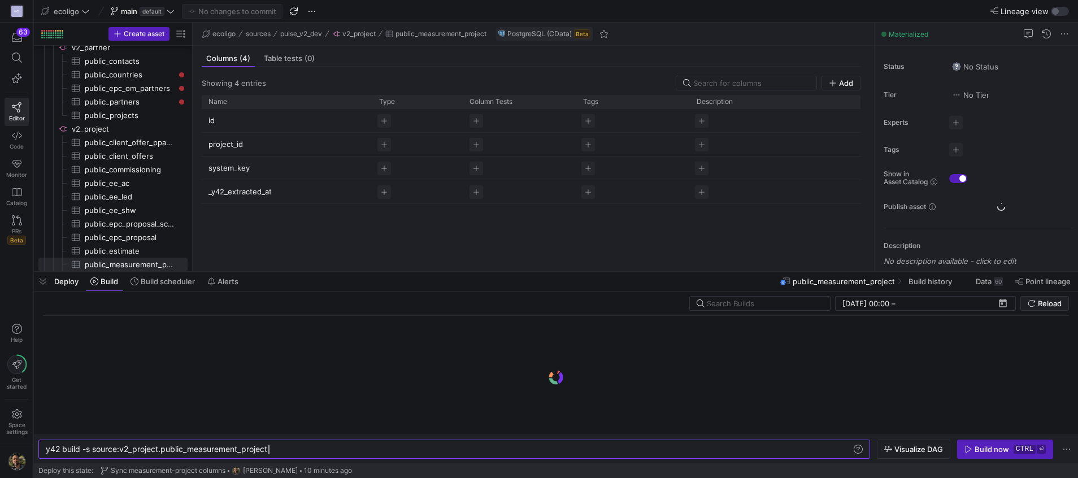
scroll to position [0, 223]
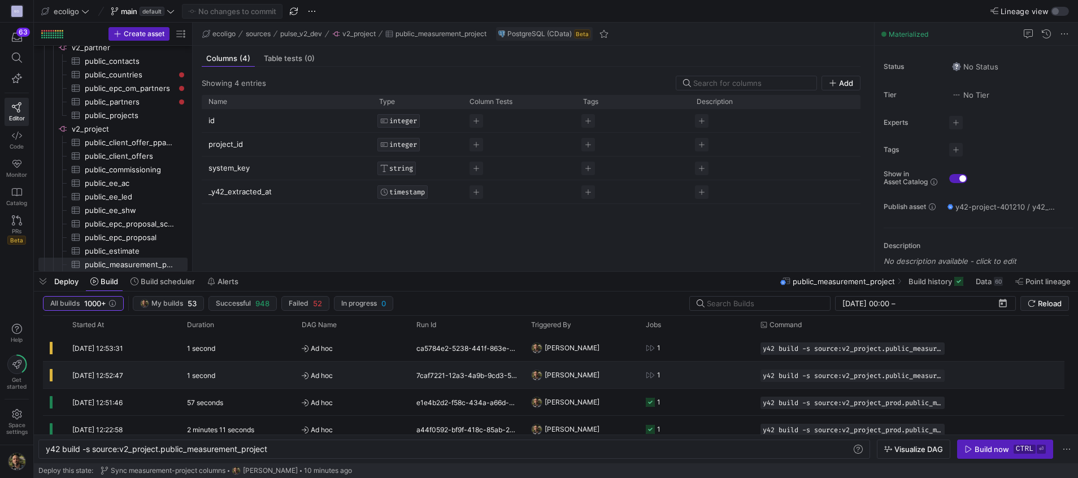
click at [683, 384] on y42-job-status-cell-renderer "1" at bounding box center [696, 374] width 101 height 25
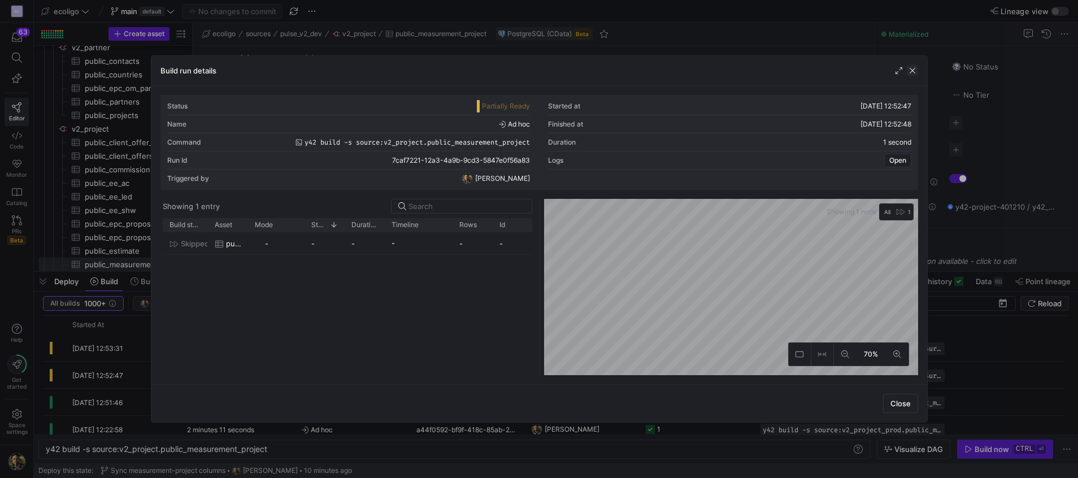
click at [911, 68] on span "button" at bounding box center [912, 70] width 11 height 11
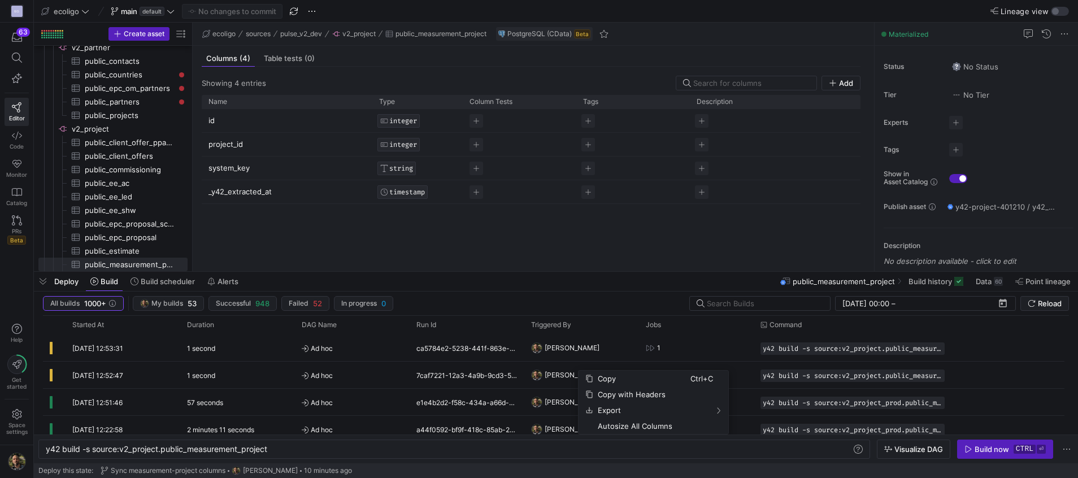
click at [648, 190] on div "Press SPACE to select this row." at bounding box center [633, 191] width 114 height 23
click at [291, 448] on div "y42 build -s source:v2_project.public_measurement_ project" at bounding box center [449, 449] width 806 height 9
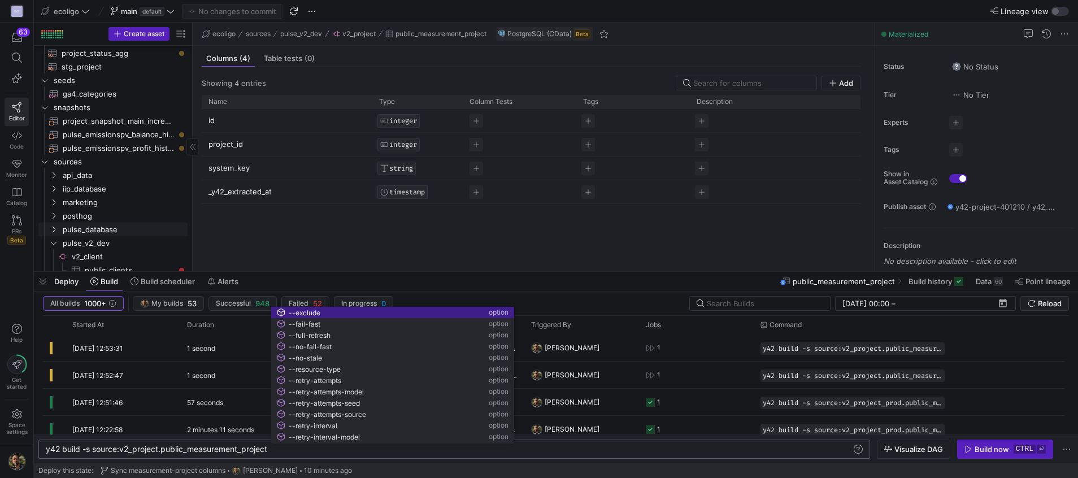
scroll to position [243, 0]
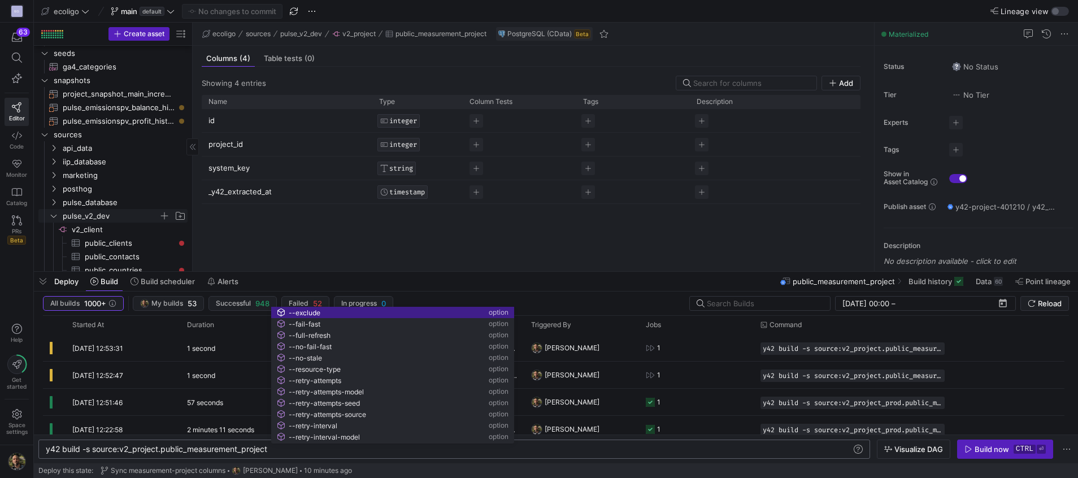
click at [53, 217] on icon "Press SPACE to select this row." at bounding box center [54, 215] width 8 height 7
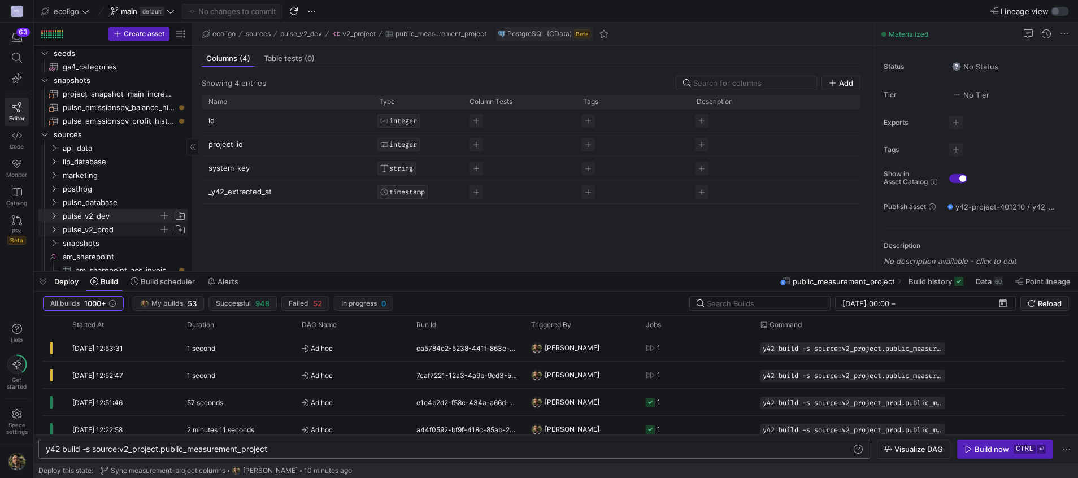
click at [52, 226] on icon "Press SPACE to select this row." at bounding box center [54, 229] width 8 height 7
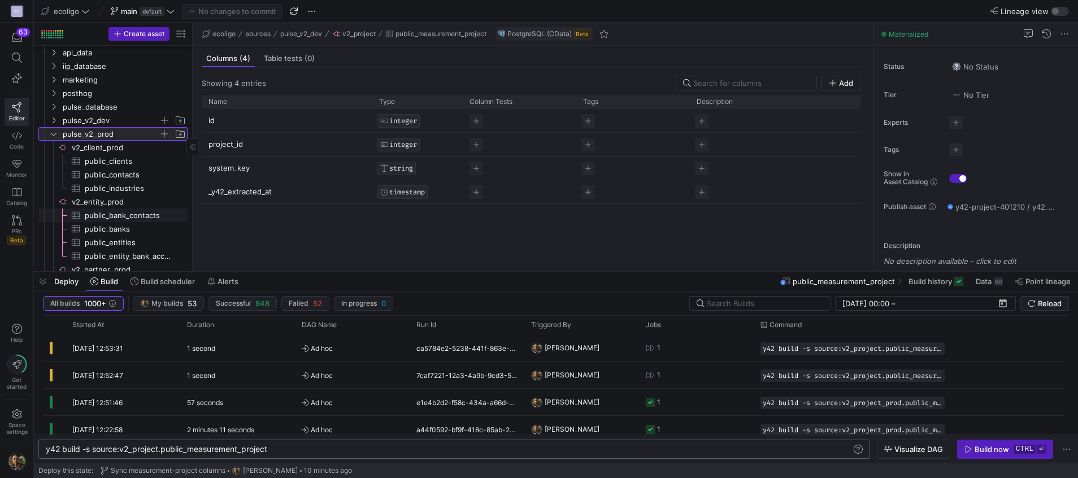
scroll to position [372, 0]
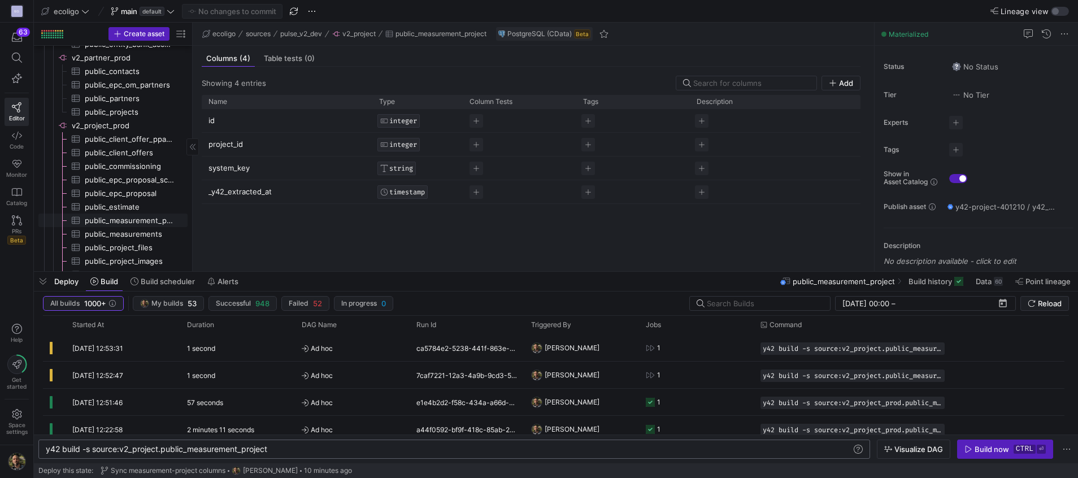
click at [134, 223] on span "public_measurement_project​​​​​​​​​" at bounding box center [130, 220] width 90 height 13
click at [320, 451] on div "y42 build -s source:v2_project_prod.public_measure ment_project" at bounding box center [449, 449] width 806 height 9
click at [1008, 436] on y42-orchestration-inline-build "y42 build -s source:v2_project_prod.public_measure ment_project --full-refresh …" at bounding box center [556, 448] width 1044 height 29
click at [983, 456] on span "button" at bounding box center [1004, 449] width 95 height 18
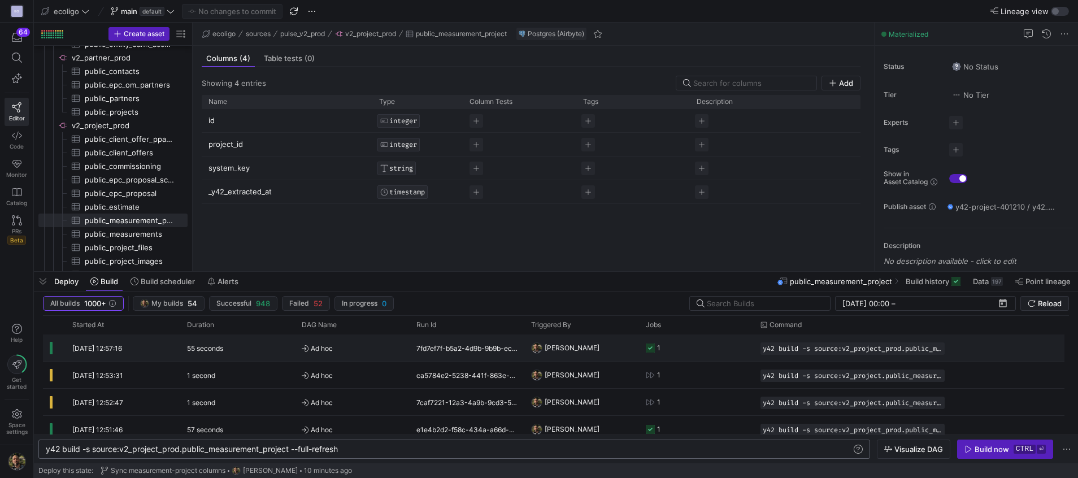
click at [699, 348] on y42-job-status-cell-renderer "1" at bounding box center [696, 347] width 101 height 25
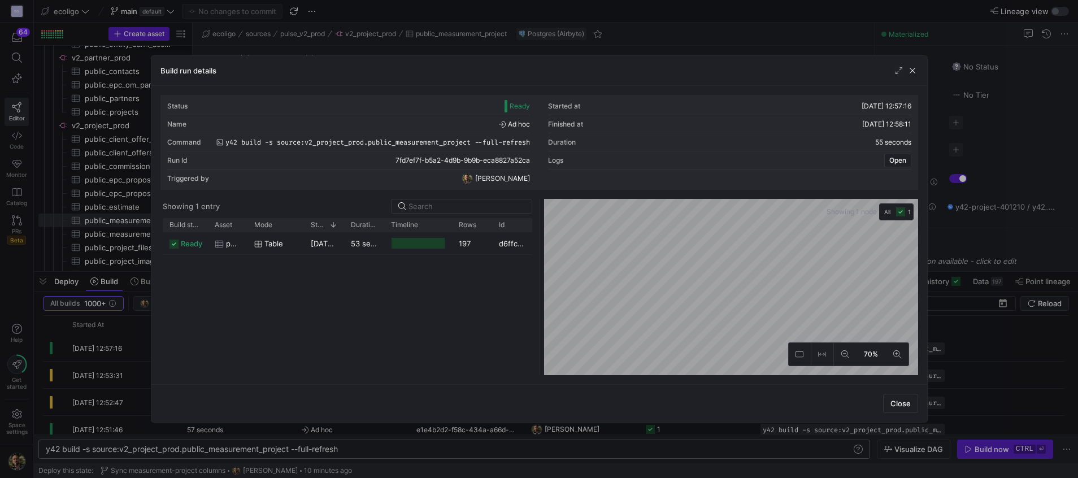
click at [739, 38] on div at bounding box center [539, 239] width 1078 height 478
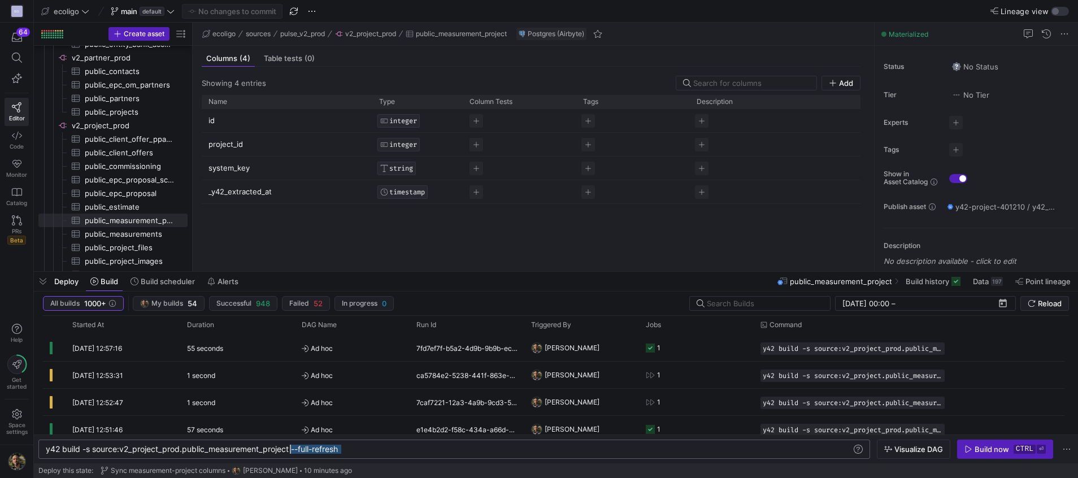
drag, startPoint x: 374, startPoint y: 447, endPoint x: 289, endPoint y: 446, distance: 84.7
click at [289, 446] on div "y42 build -s source:v2_project_prod.public_measure ment_project --full-refresh" at bounding box center [449, 449] width 806 height 9
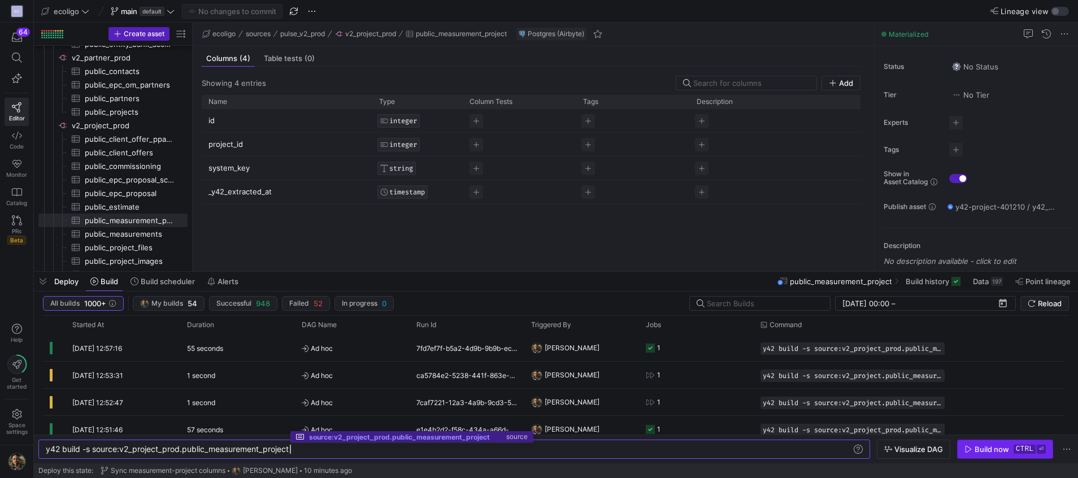
click at [974, 452] on span "Build now ctrl ⏎" at bounding box center [1004, 449] width 81 height 9
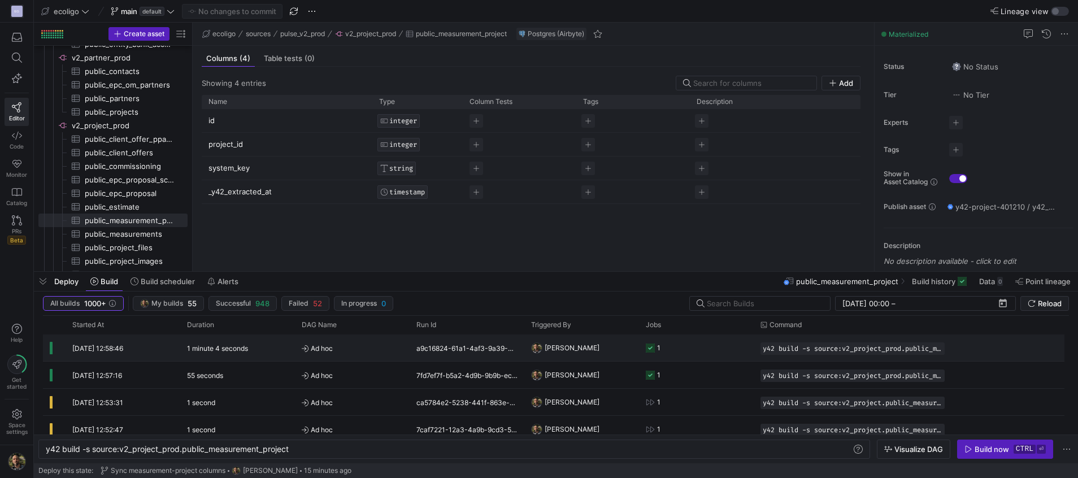
click at [607, 347] on y42-orchestration-triggered-by "[PERSON_NAME]" at bounding box center [581, 347] width 101 height 25
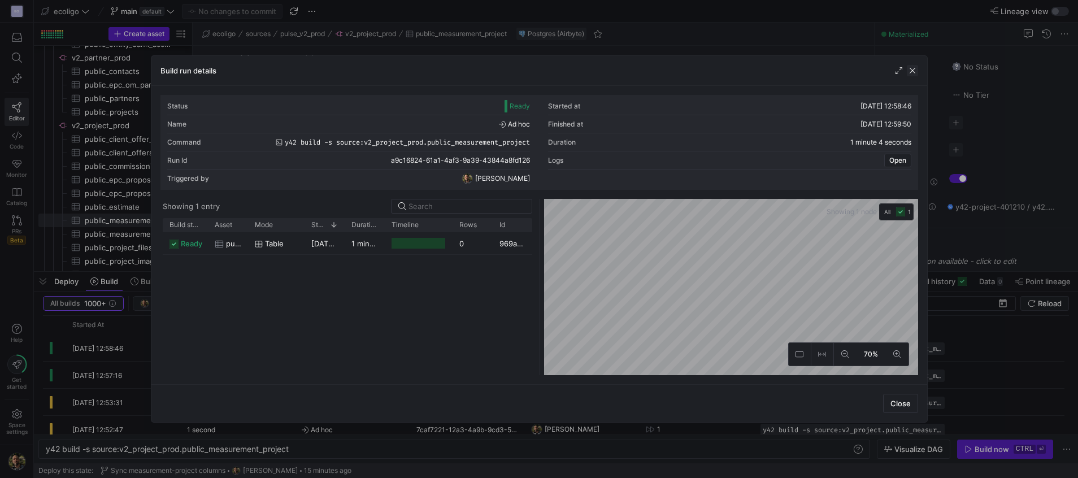
click at [912, 72] on span "button" at bounding box center [912, 70] width 11 height 11
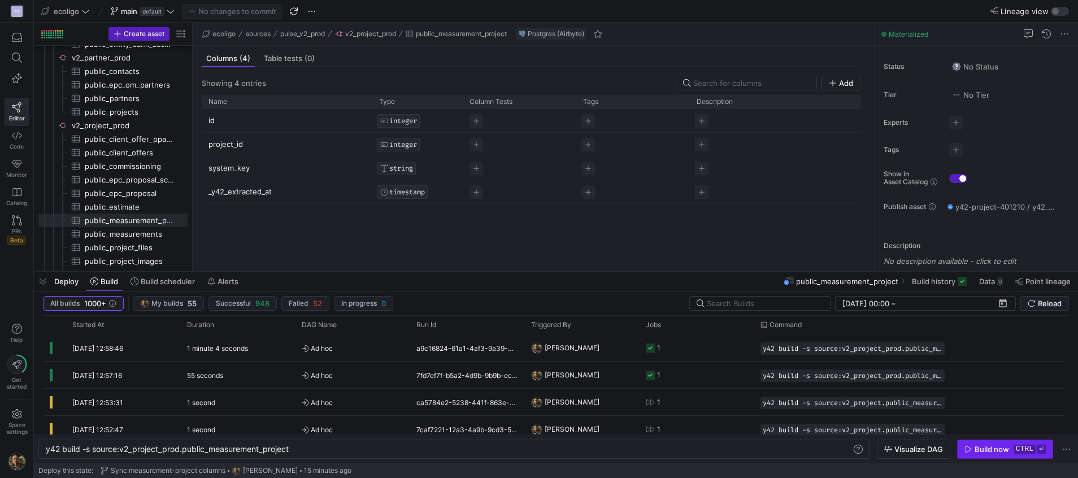
click at [992, 448] on div "Build now" at bounding box center [991, 449] width 34 height 9
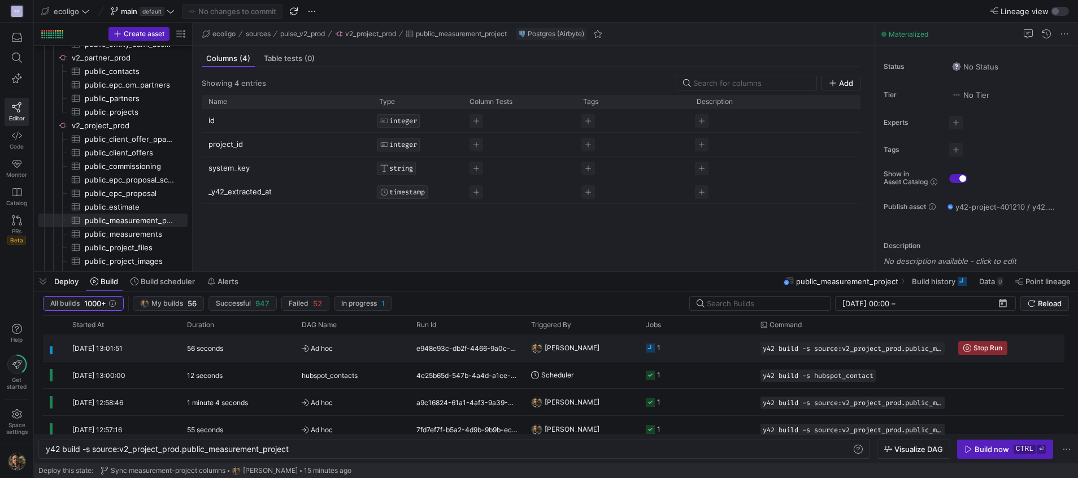
click at [732, 355] on y42-job-status-cell-renderer "1" at bounding box center [696, 347] width 101 height 25
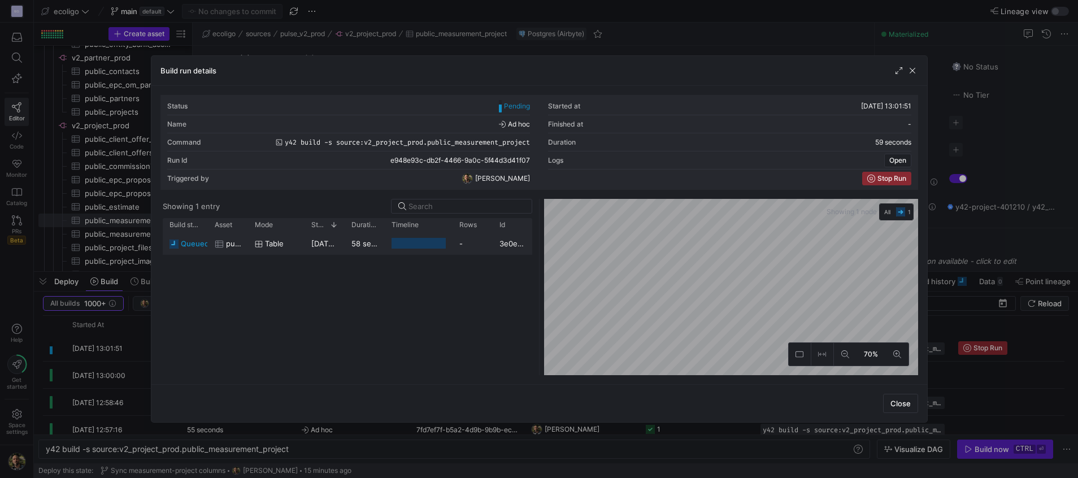
click at [330, 237] on div "10/10/25, 13:01:52" at bounding box center [324, 243] width 40 height 22
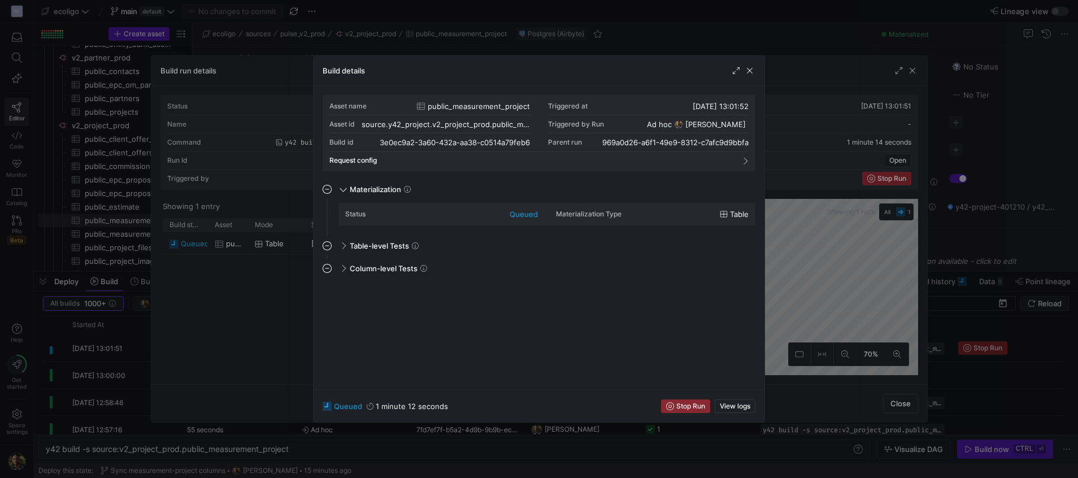
click at [784, 123] on div at bounding box center [539, 239] width 1078 height 478
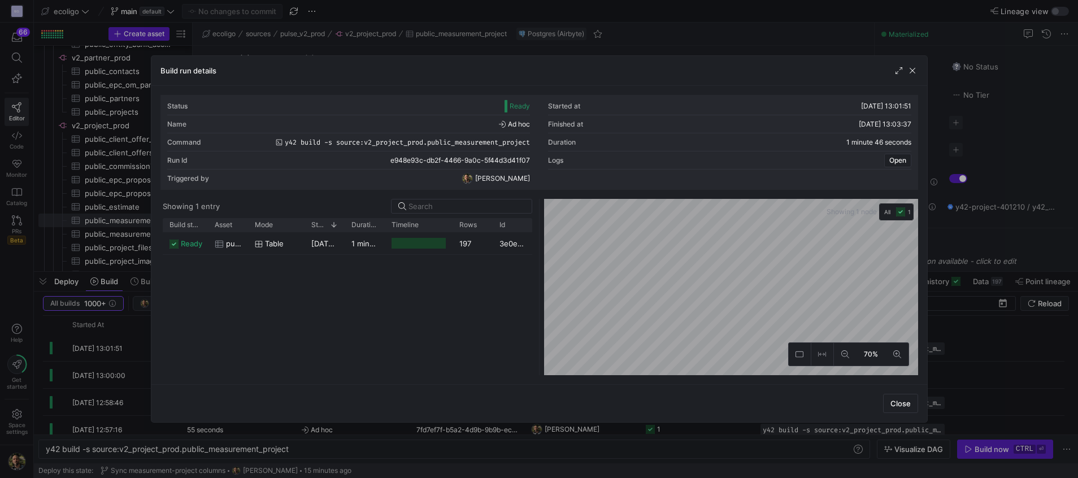
click at [661, 27] on div at bounding box center [539, 239] width 1078 height 478
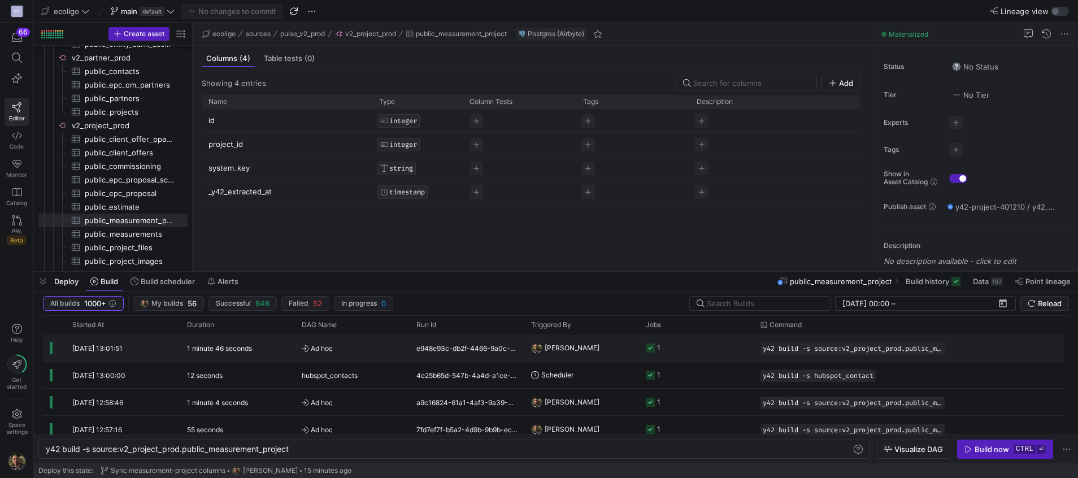
click at [608, 339] on y42-orchestration-triggered-by "[PERSON_NAME]" at bounding box center [581, 347] width 101 height 25
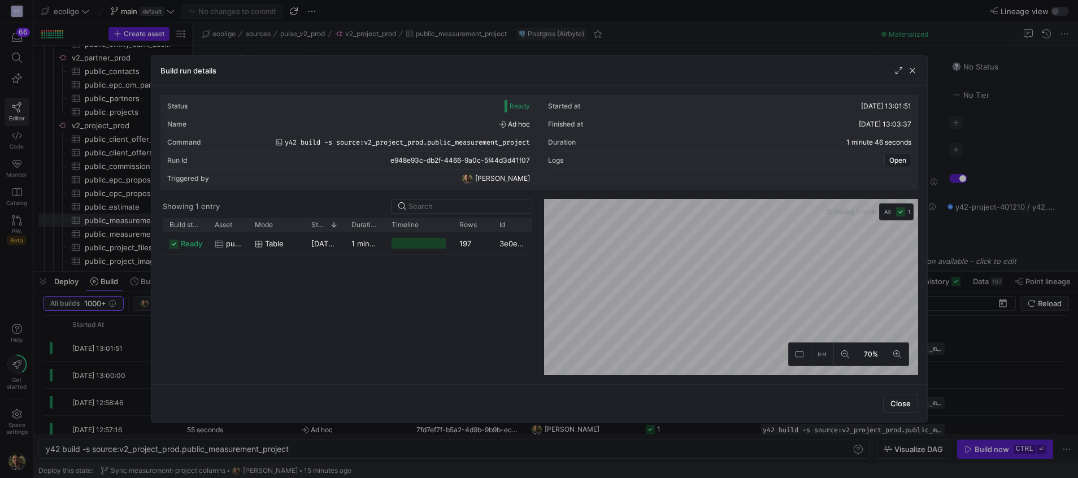
click at [995, 134] on div at bounding box center [539, 239] width 1078 height 478
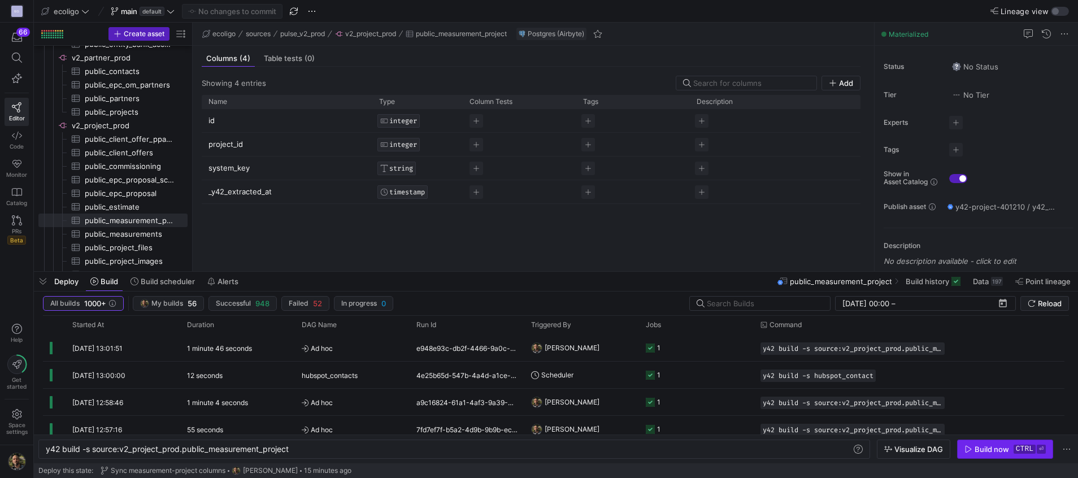
click at [986, 447] on div "Build now" at bounding box center [991, 449] width 34 height 9
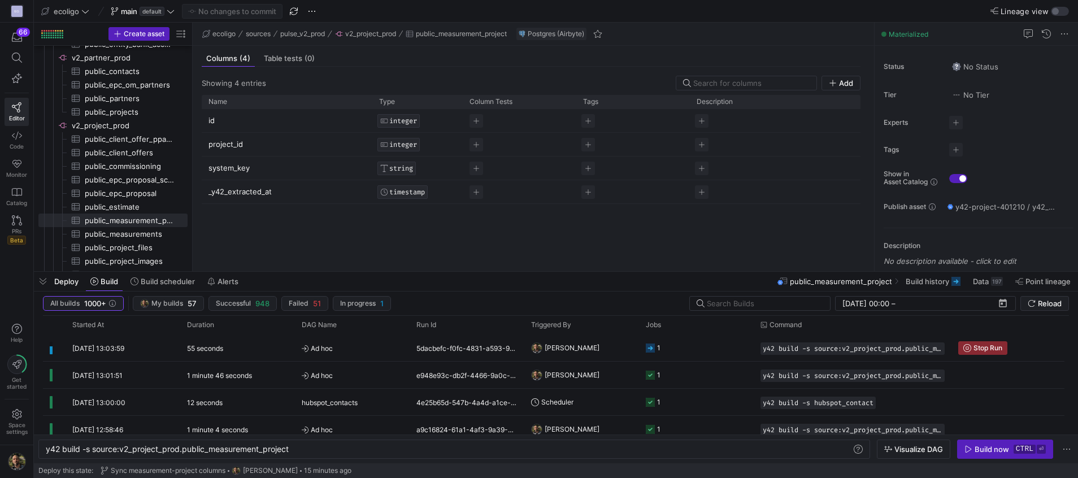
click at [656, 42] on div "ecoligo sources pulse_v2_prod v2_project_prod public_measurement_project Postgr…" at bounding box center [533, 34] width 681 height 23
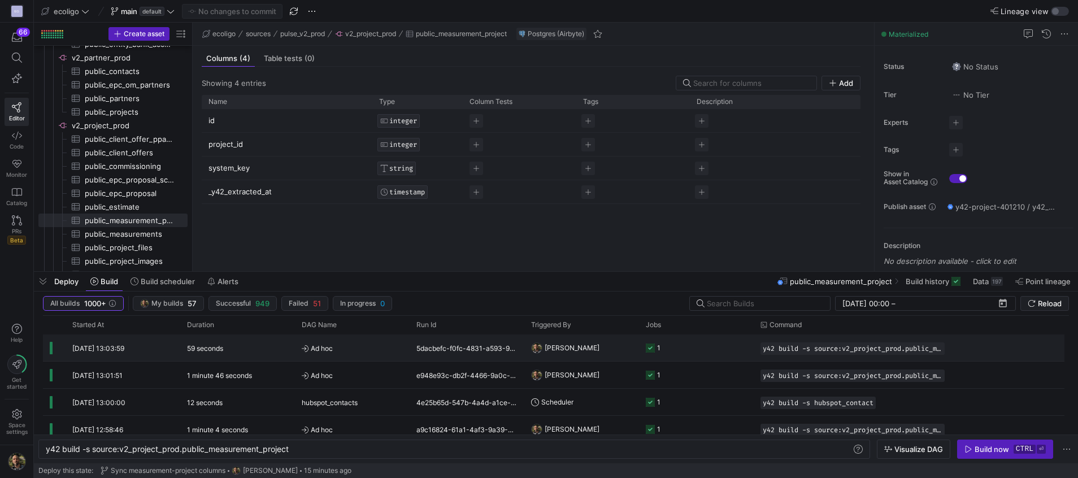
click at [690, 346] on y42-job-status-cell-renderer "1" at bounding box center [696, 347] width 101 height 25
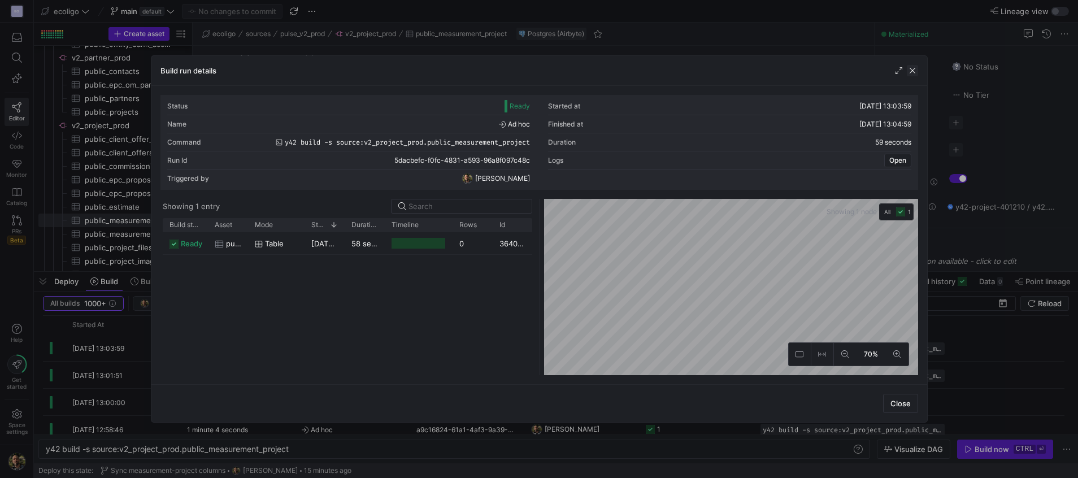
click at [912, 69] on span "button" at bounding box center [912, 70] width 11 height 11
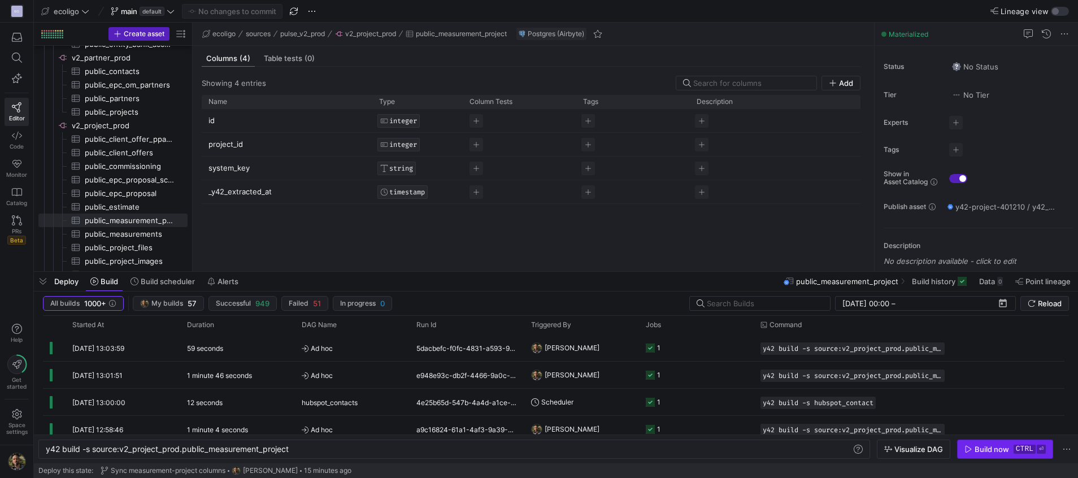
click at [982, 451] on div "Build now" at bounding box center [991, 449] width 34 height 9
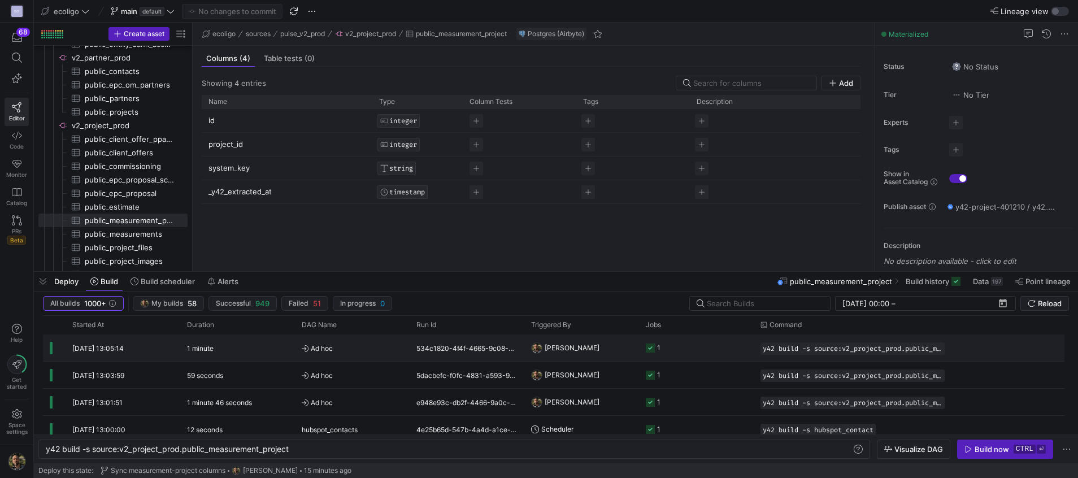
click at [702, 355] on y42-job-status-cell-renderer "1" at bounding box center [696, 347] width 101 height 25
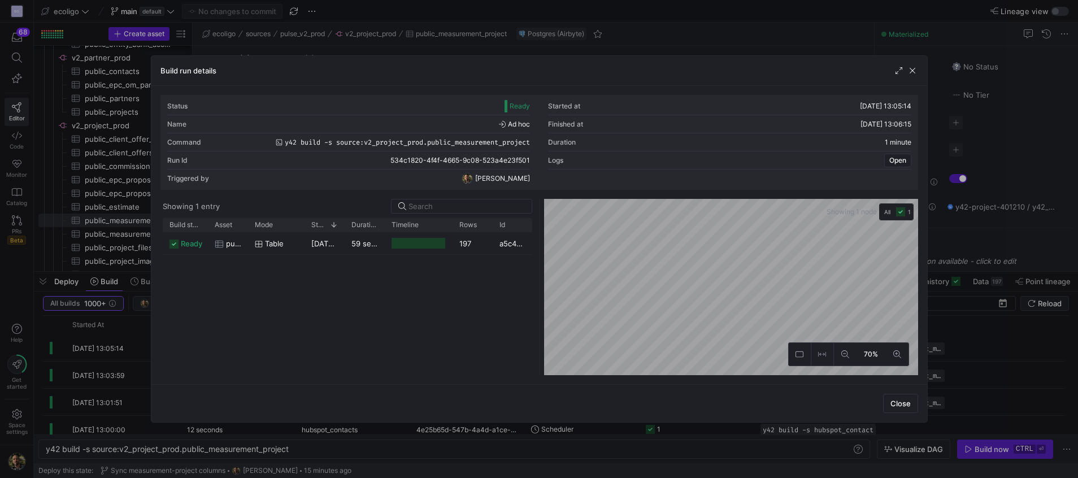
click at [469, 66] on div "Build run details" at bounding box center [539, 71] width 776 height 30
click at [911, 69] on span "button" at bounding box center [912, 70] width 11 height 11
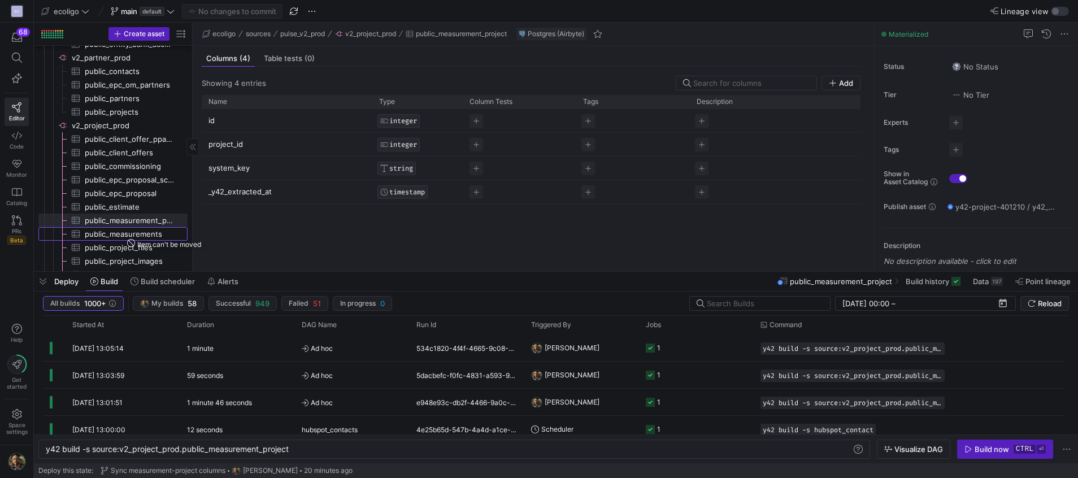
click at [125, 229] on span "public_measurements​​​​​​​​​" at bounding box center [130, 234] width 90 height 13
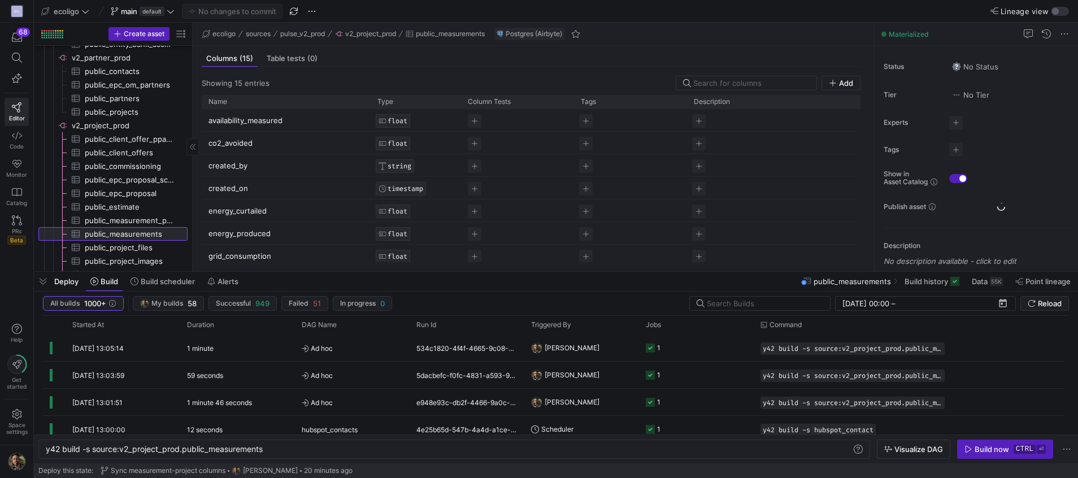
type textarea "y42 build -s source:v2_project_prod.public_measurements"
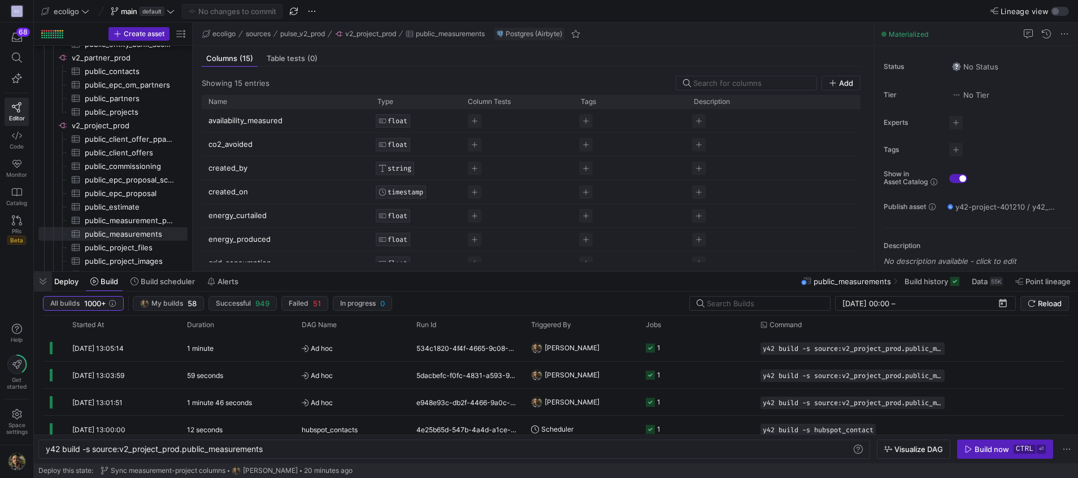
click at [46, 282] on span "button" at bounding box center [43, 281] width 18 height 19
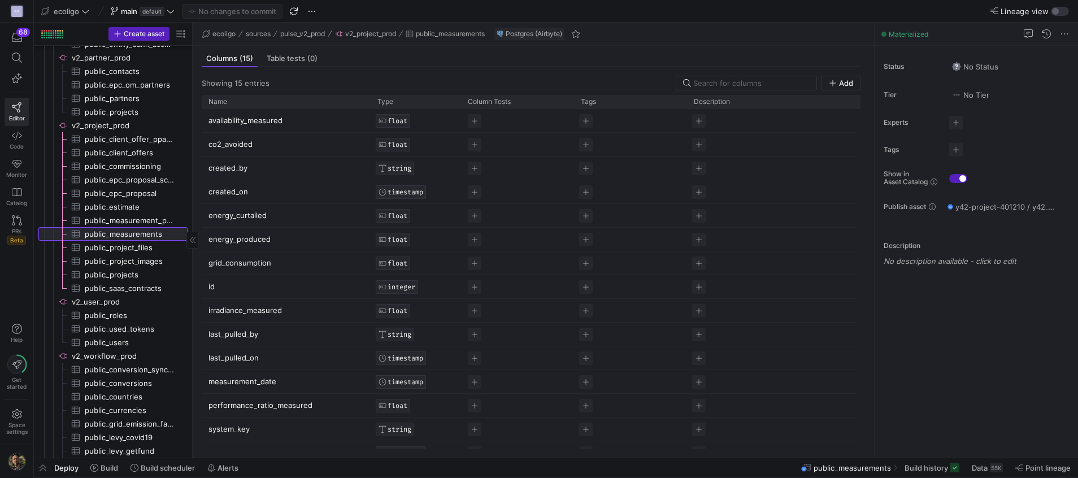
click at [133, 233] on span "public_measurements​​​​​​​​​" at bounding box center [130, 234] width 90 height 13
click at [42, 471] on span "button" at bounding box center [43, 467] width 18 height 19
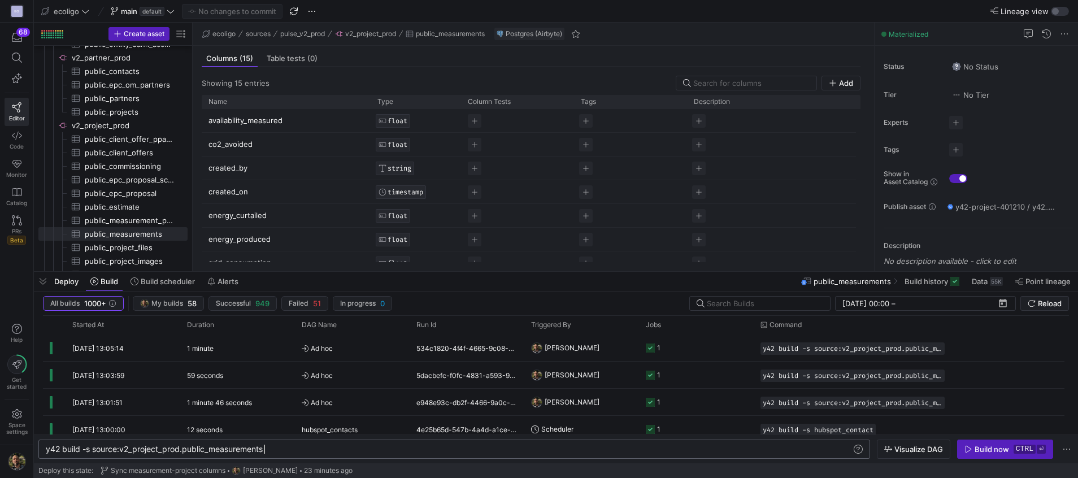
click at [309, 447] on div "y42 build -s source:v2_project_prod.public_measure ments" at bounding box center [449, 449] width 806 height 9
type textarea "y42 build -s source:v2_project_prod.public_measurements --full-refresh"
click at [981, 449] on div "Build now" at bounding box center [991, 449] width 34 height 9
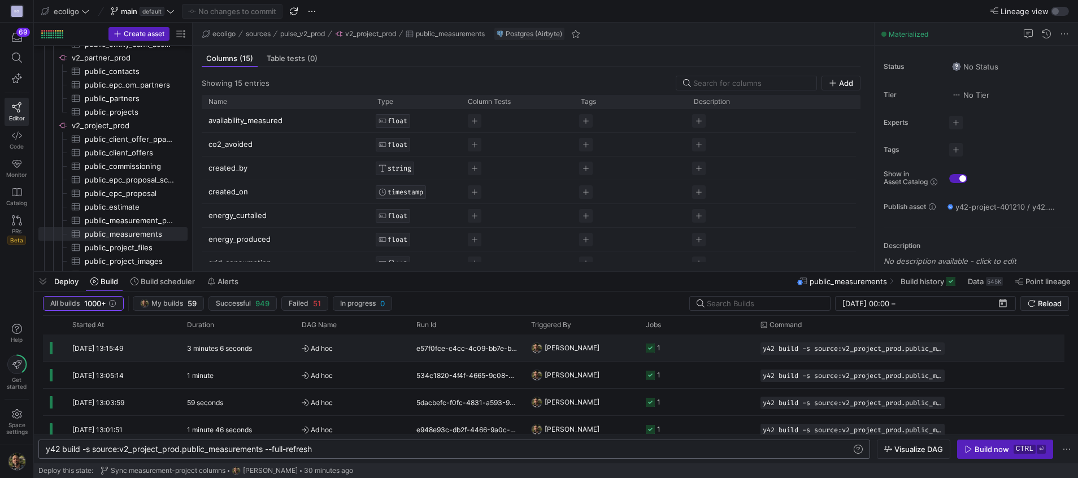
click at [621, 341] on y42-orchestration-triggered-by "[PERSON_NAME]" at bounding box center [581, 347] width 101 height 25
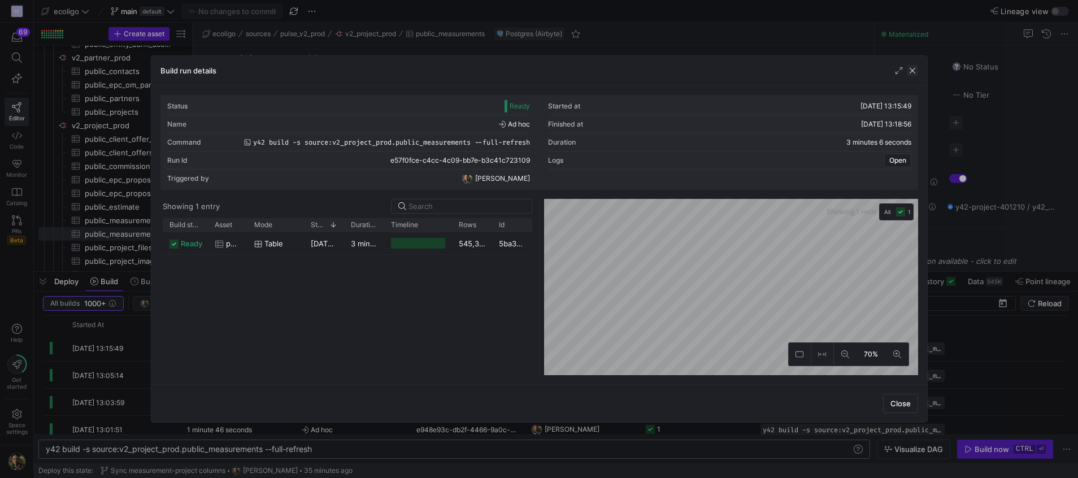
click at [913, 68] on span "button" at bounding box center [912, 70] width 11 height 11
